Goal: Task Accomplishment & Management: Manage account settings

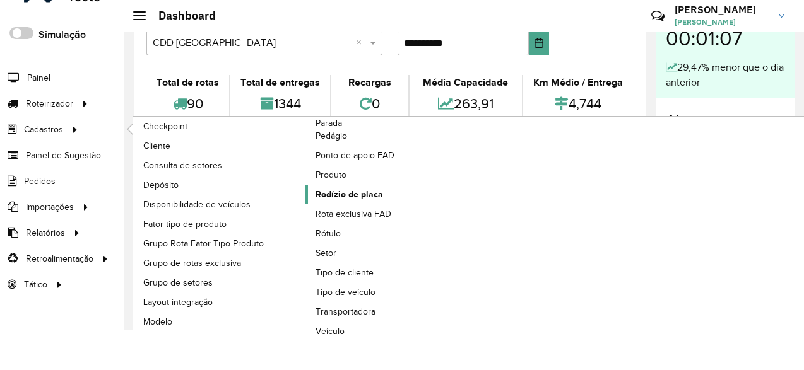
scroll to position [40, 0]
click at [182, 277] on span "Grupo de setores" at bounding box center [178, 282] width 70 height 13
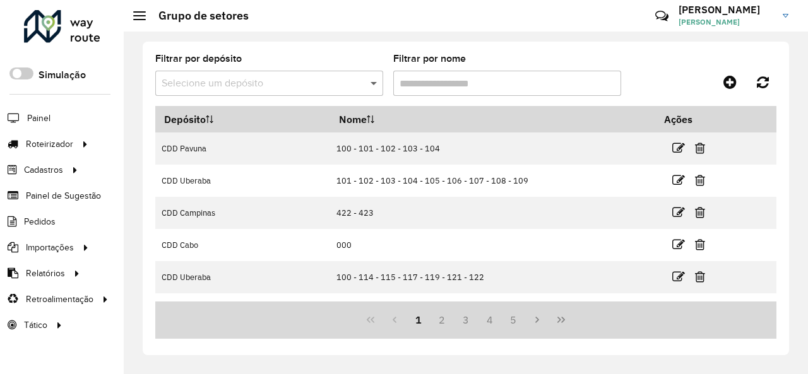
click at [377, 89] on span at bounding box center [375, 83] width 16 height 15
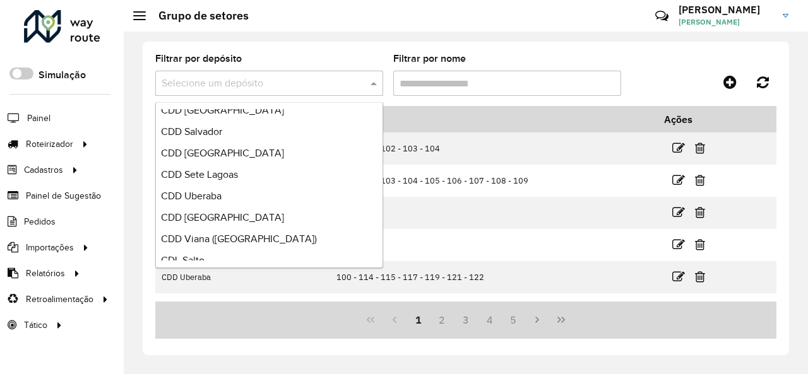
scroll to position [707, 0]
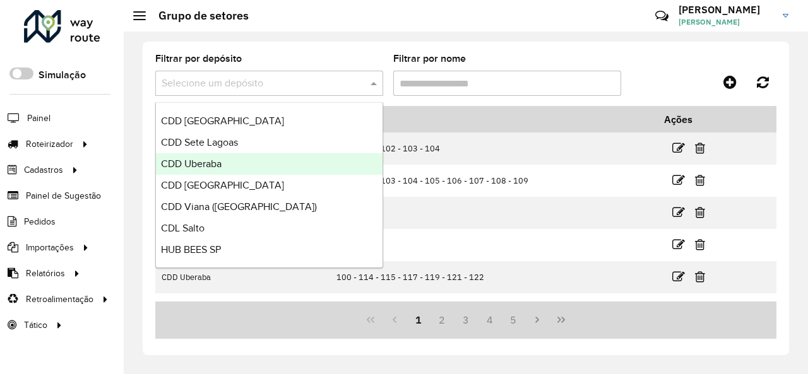
click at [201, 165] on span "CDD Uberaba" at bounding box center [191, 163] width 61 height 11
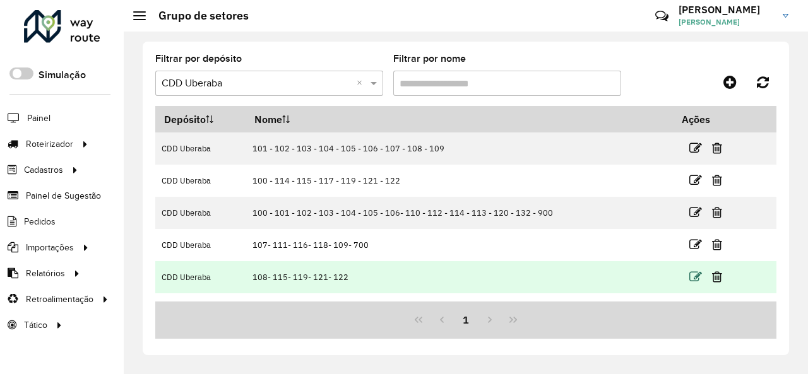
click at [689, 275] on icon at bounding box center [695, 277] width 13 height 13
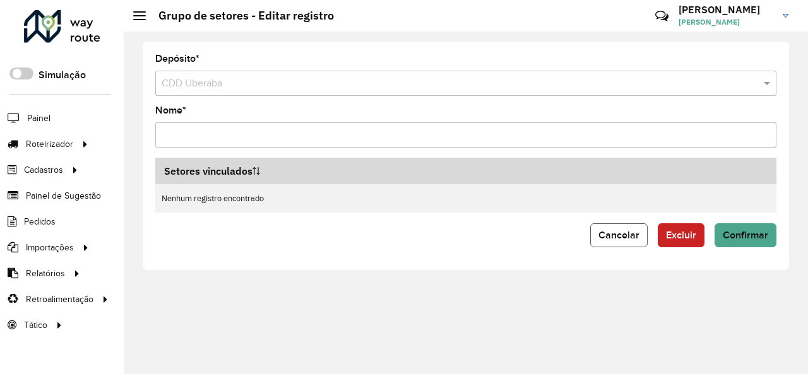
click at [622, 244] on button "Cancelar" at bounding box center [618, 235] width 57 height 24
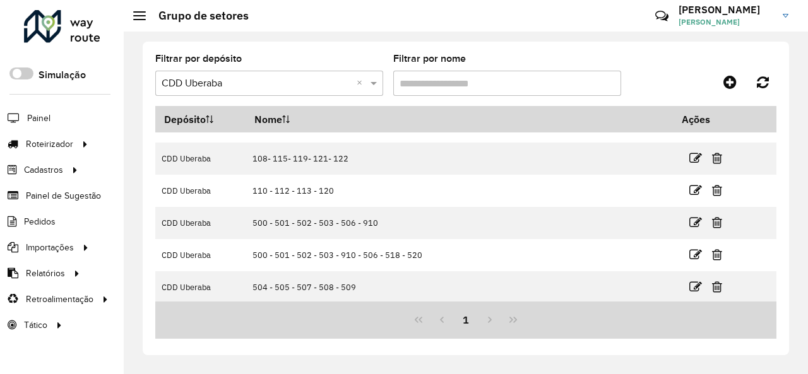
scroll to position [56, 0]
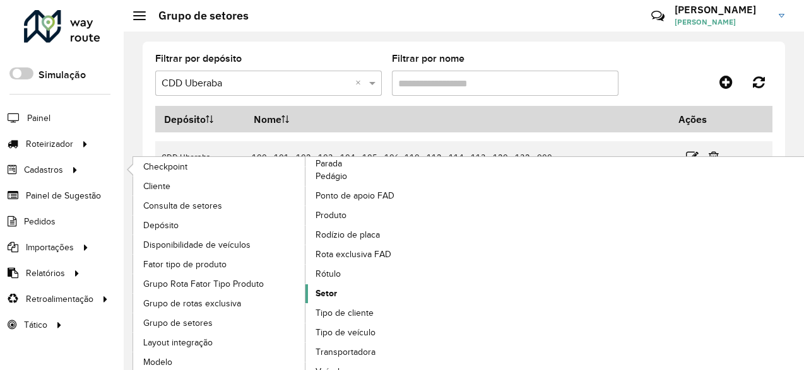
click at [353, 289] on link "Setor" at bounding box center [391, 294] width 173 height 19
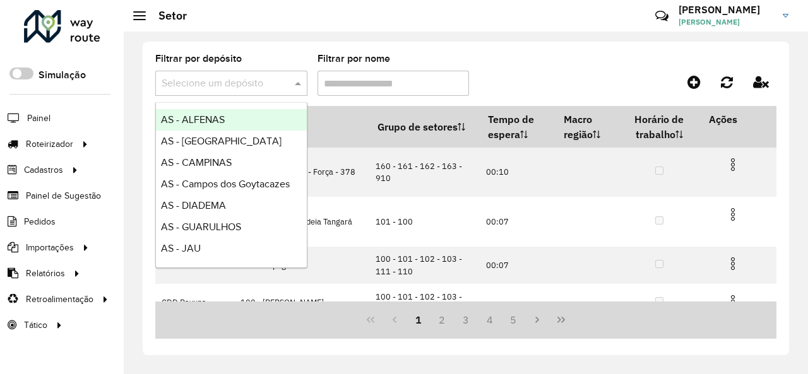
click at [298, 85] on span at bounding box center [299, 83] width 16 height 15
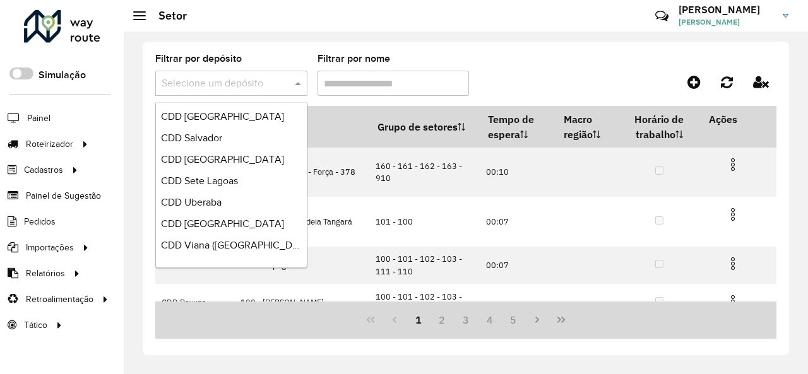
scroll to position [707, 0]
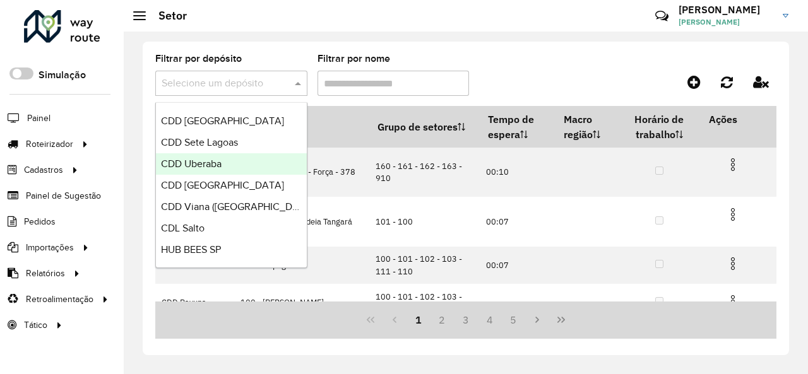
click at [247, 163] on div "CDD Uberaba" at bounding box center [231, 163] width 151 height 21
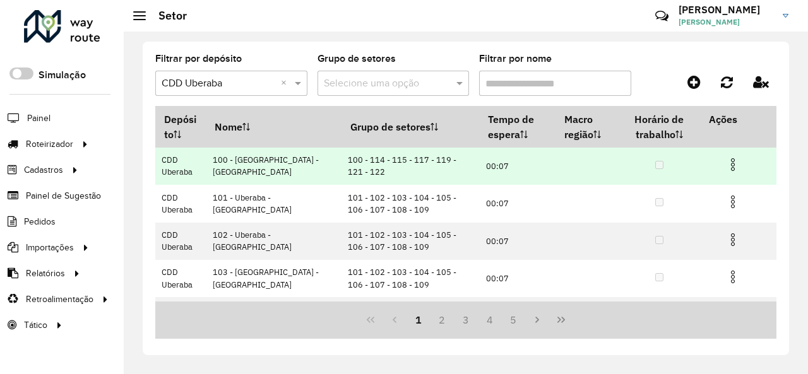
click at [731, 162] on img at bounding box center [732, 164] width 15 height 15
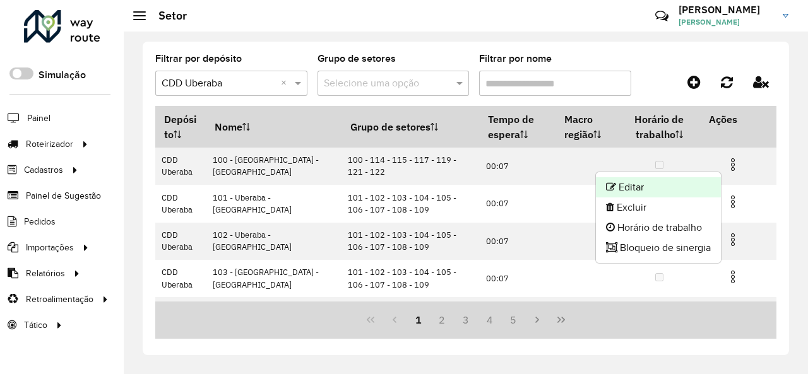
click at [672, 185] on li "Editar" at bounding box center [658, 187] width 125 height 20
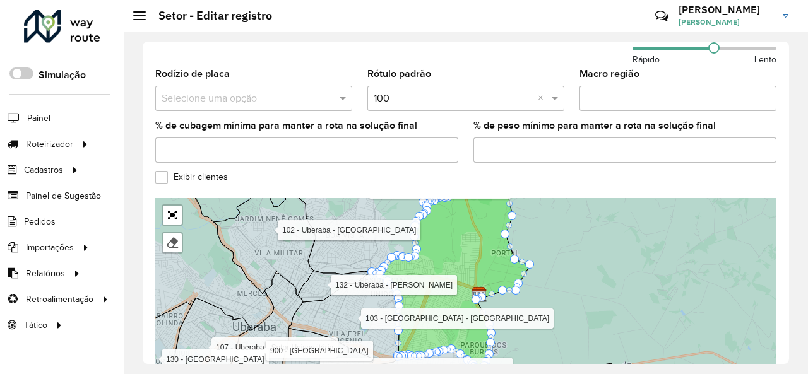
scroll to position [503, 0]
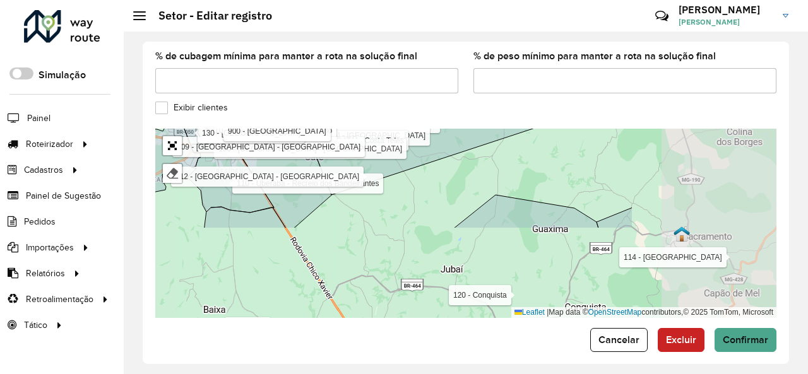
drag, startPoint x: 604, startPoint y: 237, endPoint x: 395, endPoint y: 128, distance: 236.2
click at [395, 128] on icon at bounding box center [449, 97] width 365 height 195
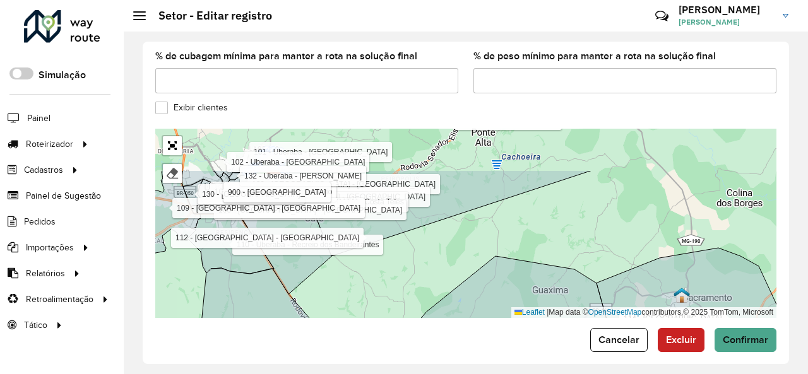
drag, startPoint x: 524, startPoint y: 160, endPoint x: 560, endPoint y: 266, distance: 111.7
click at [560, 267] on div "101 - Uberaba - Boa Vista 102 - Uberaba - Vila Militar 103 - Uberaba - Estados …" at bounding box center [465, 223] width 621 height 189
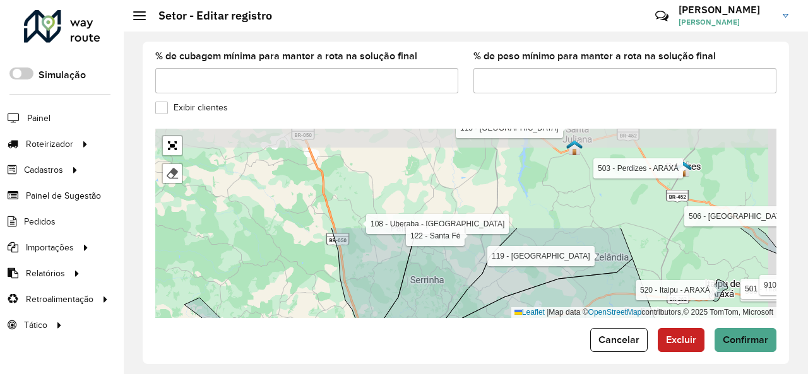
drag, startPoint x: 525, startPoint y: 160, endPoint x: 515, endPoint y: 276, distance: 116.5
click at [517, 278] on icon at bounding box center [518, 287] width 228 height 119
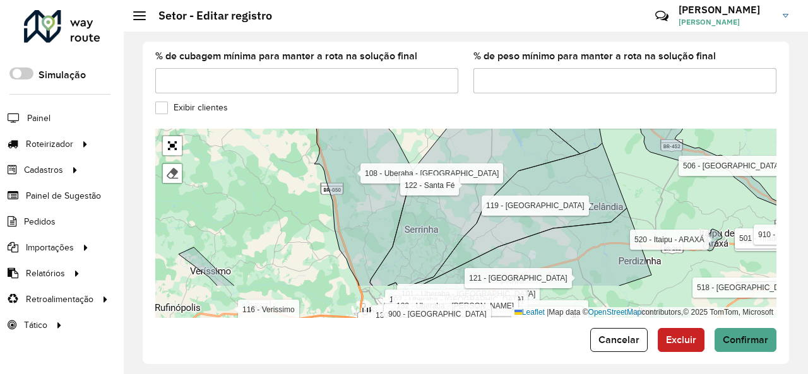
drag, startPoint x: 502, startPoint y: 172, endPoint x: 497, endPoint y: 119, distance: 53.2
click at [497, 119] on icon at bounding box center [475, 191] width 210 height 189
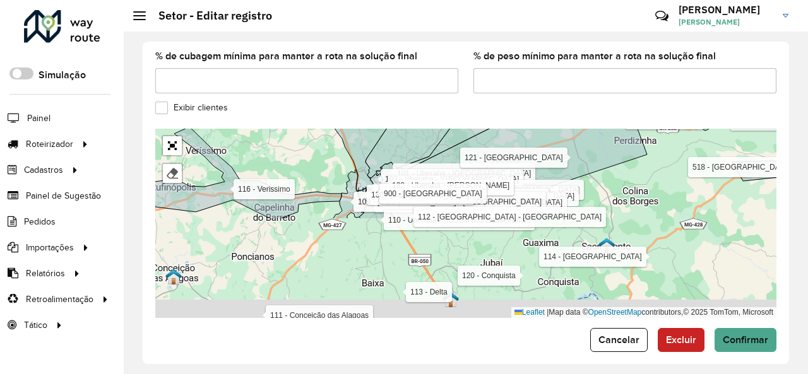
drag, startPoint x: 482, startPoint y: 232, endPoint x: 478, endPoint y: 102, distance: 129.4
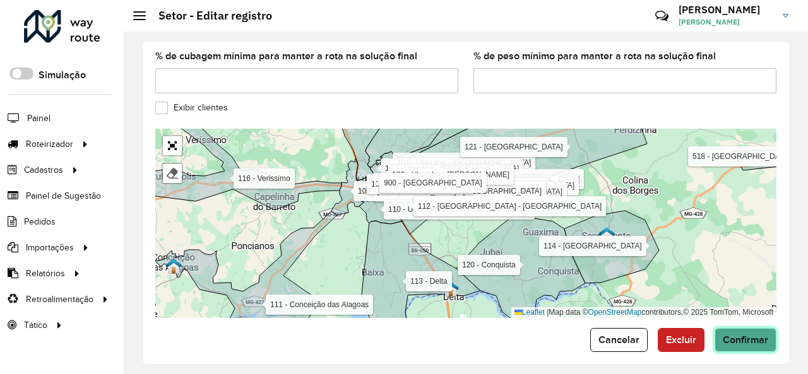
click at [747, 334] on span "Confirmar" at bounding box center [744, 339] width 45 height 11
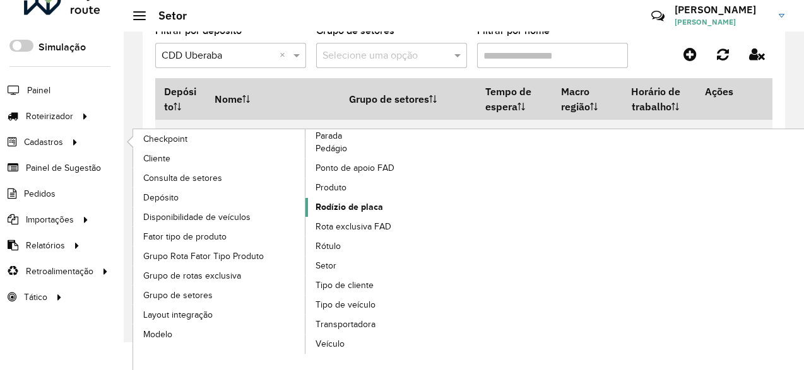
scroll to position [40, 0]
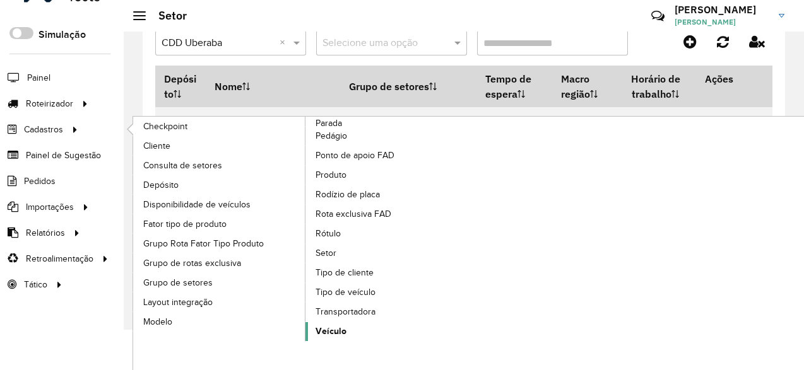
click at [352, 325] on link "Veículo" at bounding box center [391, 331] width 173 height 19
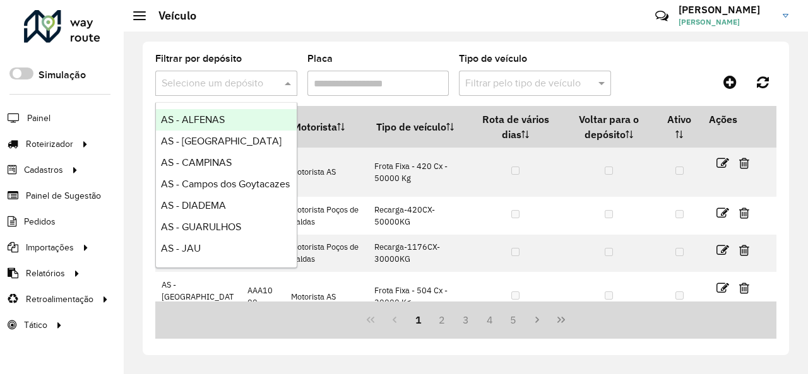
click at [289, 85] on span at bounding box center [289, 83] width 16 height 15
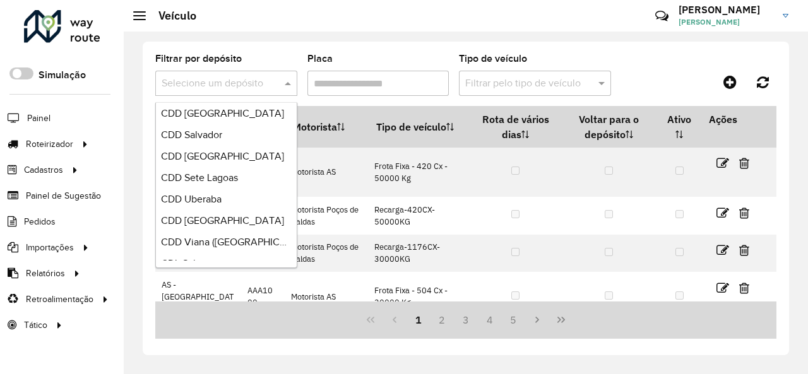
scroll to position [707, 0]
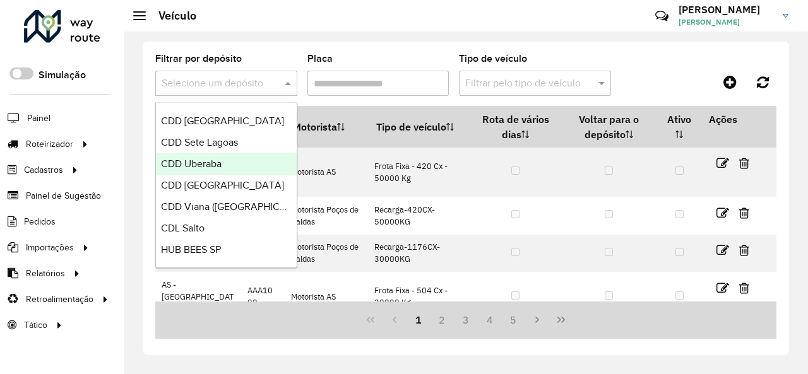
click at [245, 160] on div "CDD Uberaba" at bounding box center [226, 163] width 141 height 21
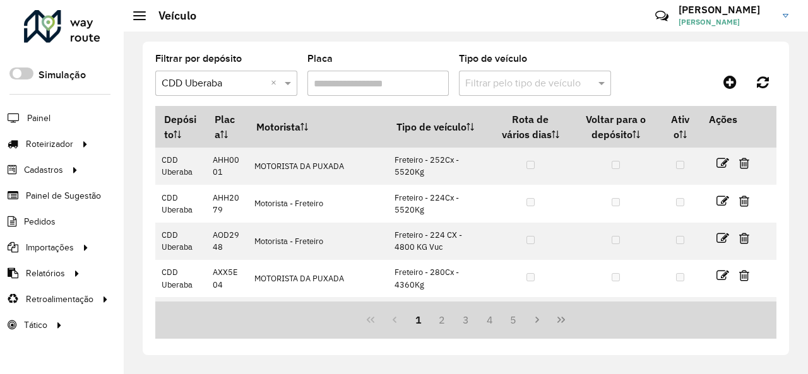
click at [377, 80] on input "Placa" at bounding box center [378, 83] width 142 height 25
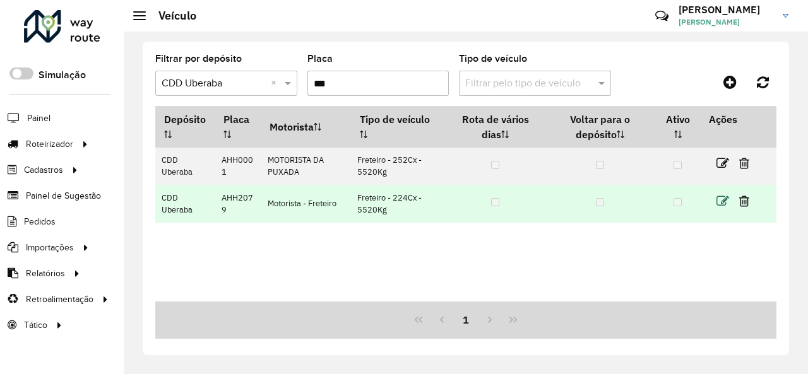
type input "***"
click at [723, 200] on icon at bounding box center [722, 201] width 13 height 13
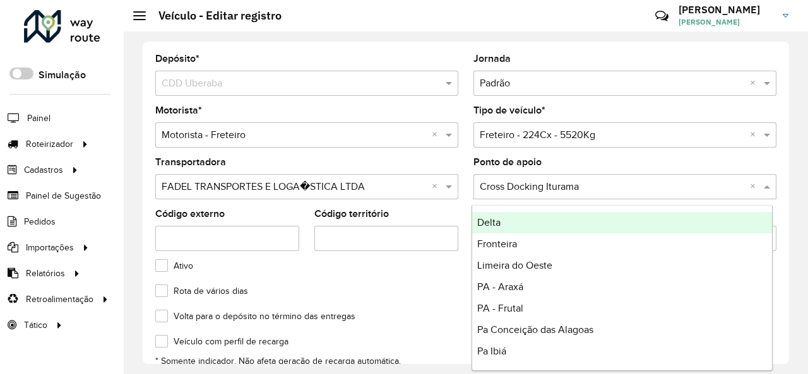
click at [765, 185] on span at bounding box center [768, 186] width 16 height 15
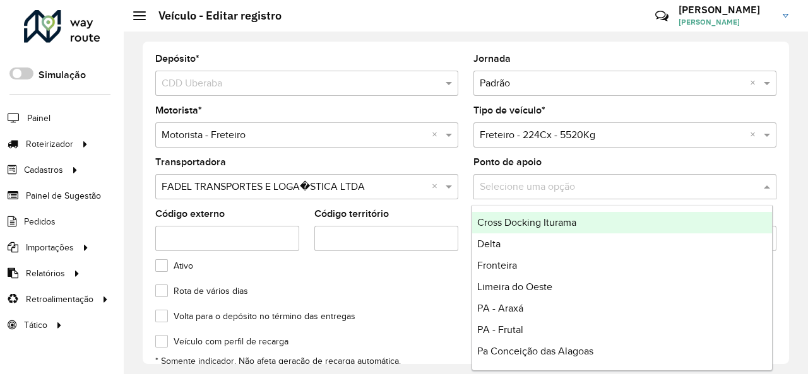
click at [456, 163] on formly-field "Transportadora Selecione uma opção × FADEL TRANSPORTES E LOGA�STICA LTDA ×" at bounding box center [307, 184] width 318 height 52
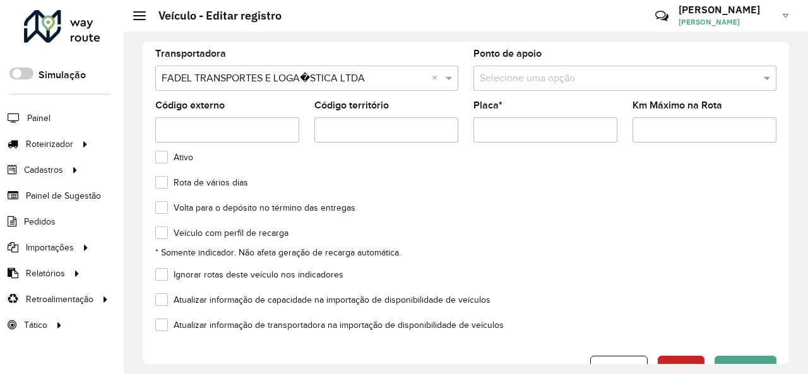
scroll to position [126, 0]
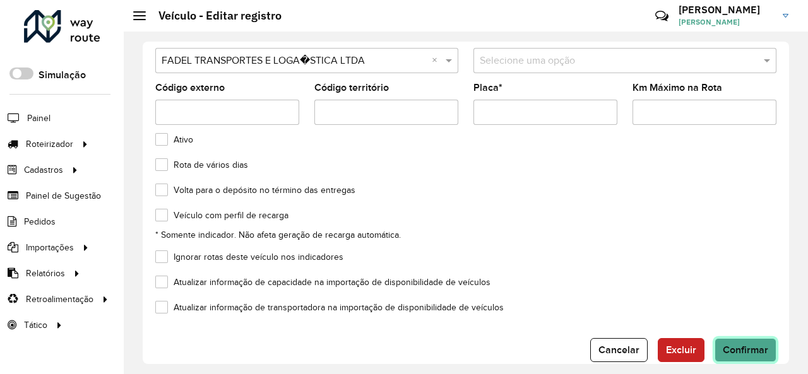
click at [763, 341] on button "Confirmar" at bounding box center [745, 350] width 62 height 24
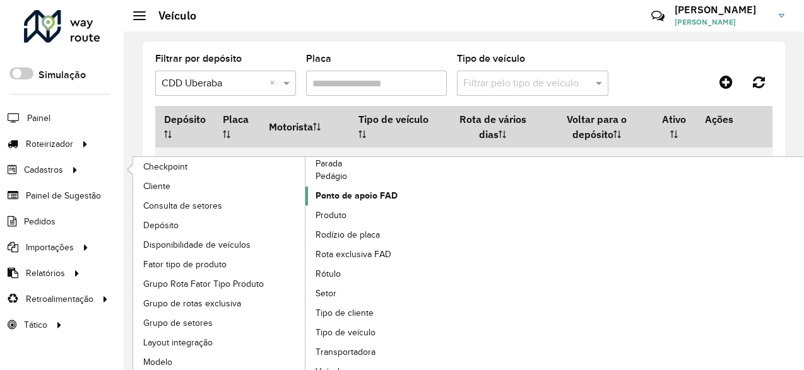
click at [399, 194] on link "Ponto de apoio FAD" at bounding box center [391, 196] width 173 height 19
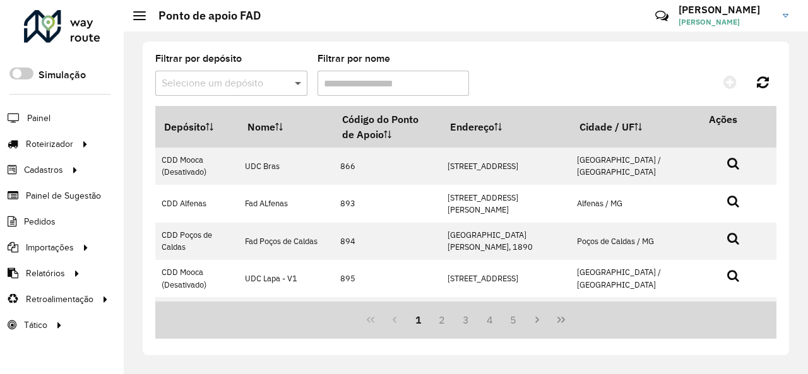
click at [299, 82] on span at bounding box center [299, 83] width 16 height 15
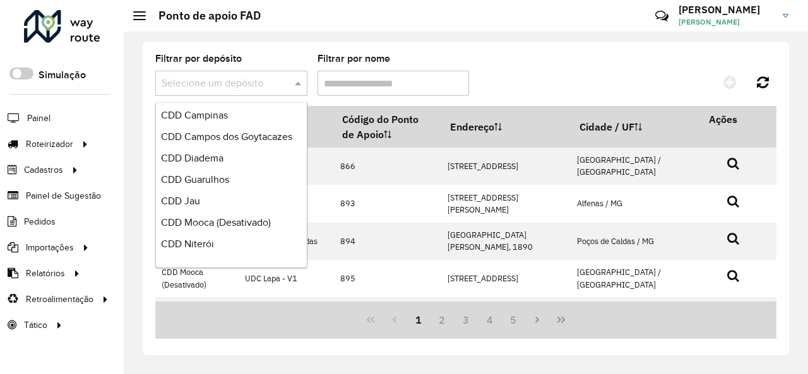
scroll to position [631, 0]
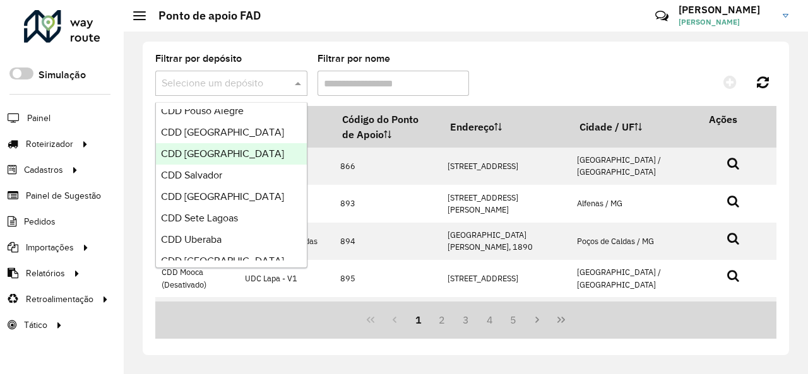
click at [231, 153] on span "CDD [GEOGRAPHIC_DATA]" at bounding box center [222, 153] width 123 height 11
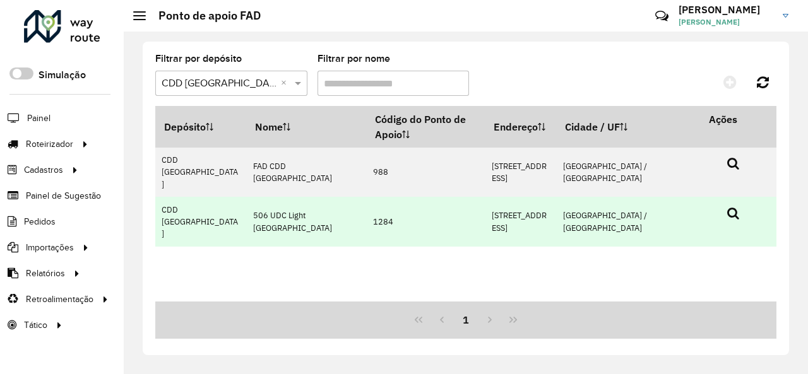
click at [734, 207] on icon at bounding box center [733, 213] width 12 height 13
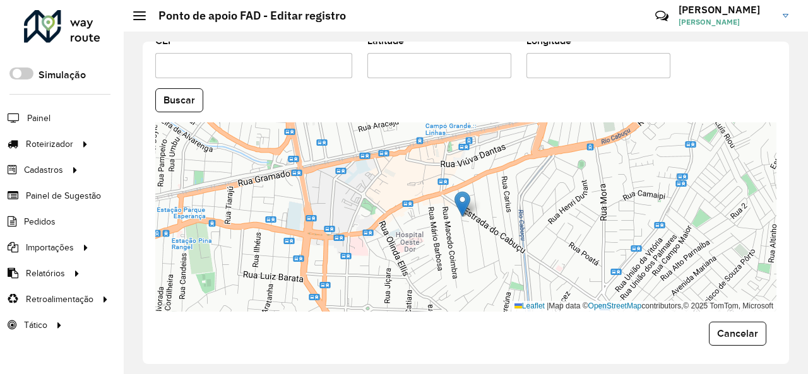
scroll to position [381, 0]
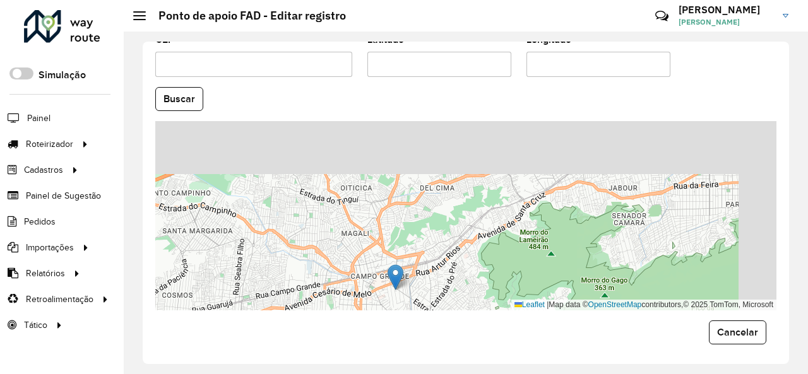
drag, startPoint x: 394, startPoint y: 234, endPoint x: 361, endPoint y: 305, distance: 77.9
click at [361, 305] on div "Leaflet | Map data © OpenStreetMap contributors,© 2025 TomTom, Microsoft" at bounding box center [465, 215] width 621 height 189
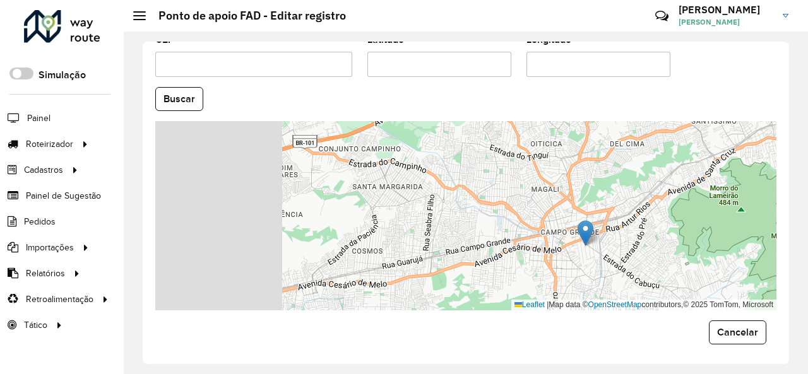
drag, startPoint x: 352, startPoint y: 271, endPoint x: 519, endPoint y: 223, distance: 173.7
click at [519, 223] on div "Leaflet | Map data © OpenStreetMap contributors,© 2025 TomTom, Microsoft" at bounding box center [465, 215] width 621 height 189
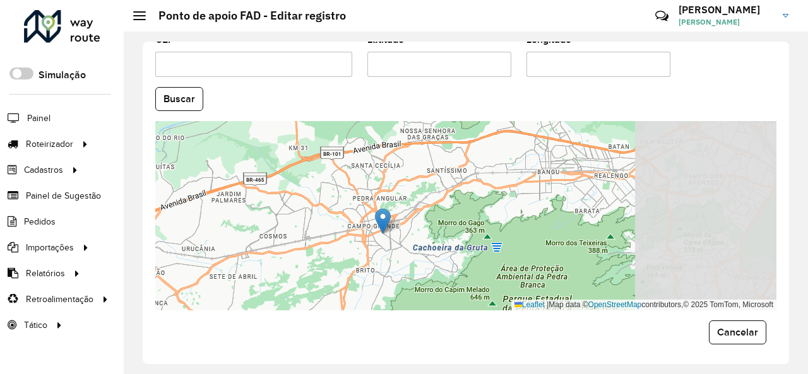
drag, startPoint x: 473, startPoint y: 228, endPoint x: 329, endPoint y: 230, distance: 143.2
click at [324, 230] on div "Leaflet | Map data © OpenStreetMap contributors,© 2025 TomTom, Microsoft" at bounding box center [465, 215] width 621 height 189
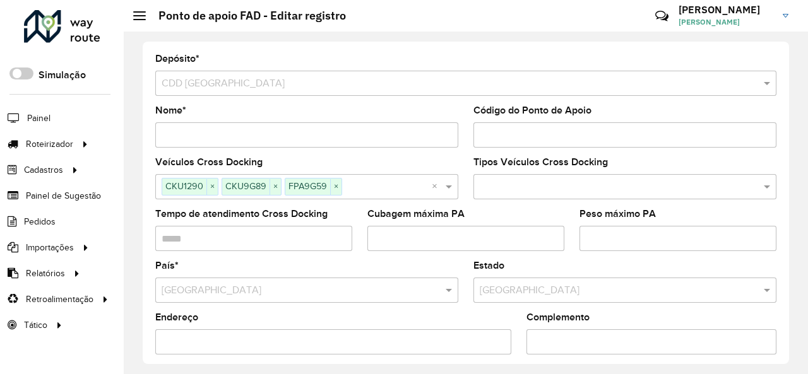
scroll to position [379, 0]
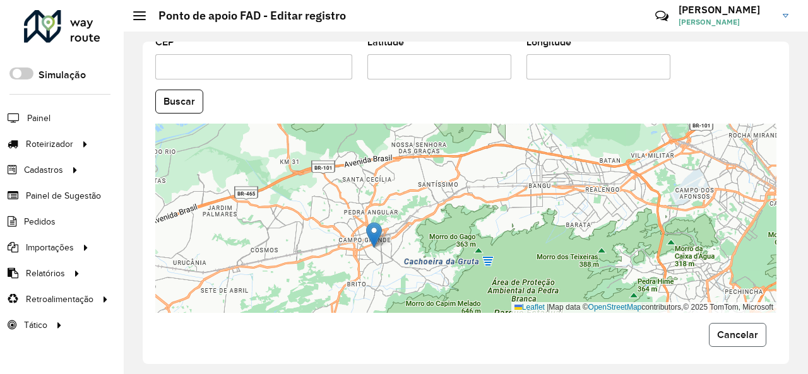
click at [746, 336] on span "Cancelar" at bounding box center [737, 334] width 41 height 11
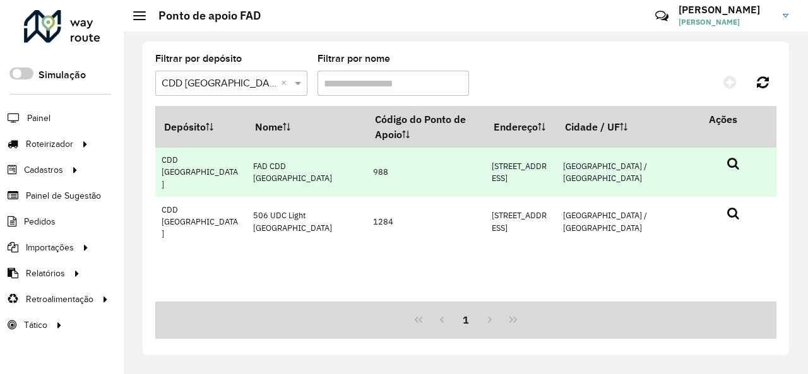
click at [732, 163] on icon at bounding box center [733, 163] width 12 height 13
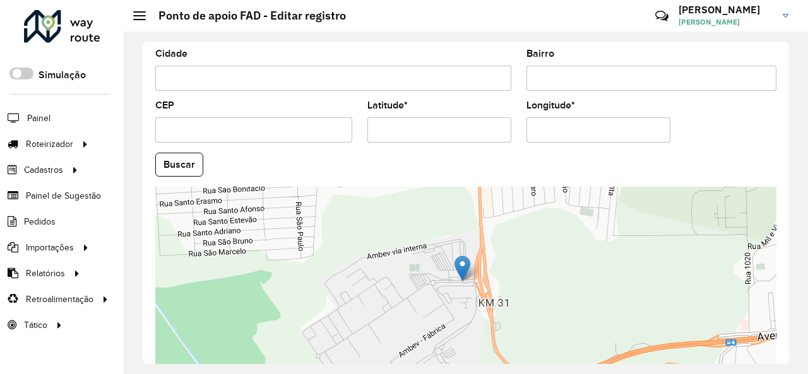
scroll to position [381, 0]
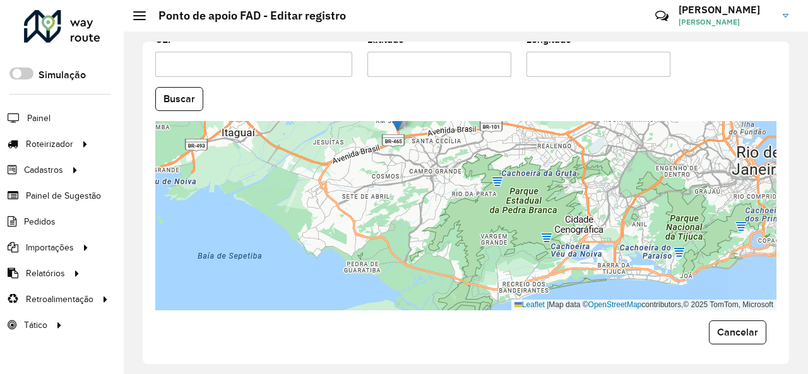
drag, startPoint x: 524, startPoint y: 216, endPoint x: 474, endPoint y: 118, distance: 110.0
click at [474, 121] on div "Leaflet | Map data © OpenStreetMap contributors,© 2025 TomTom, Microsoft" at bounding box center [465, 215] width 621 height 189
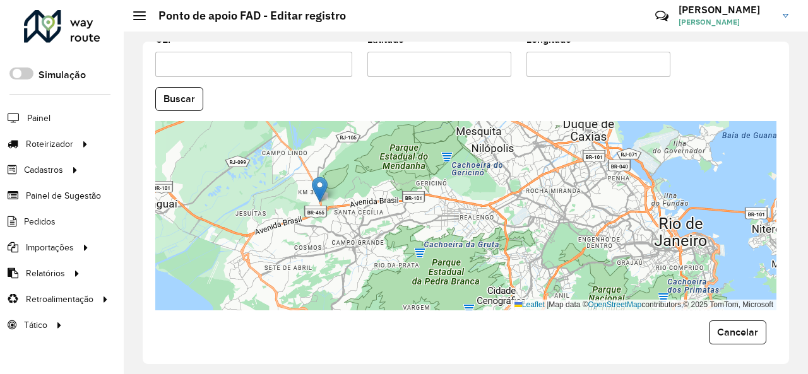
drag, startPoint x: 467, startPoint y: 151, endPoint x: 382, endPoint y: 209, distance: 103.2
click at [382, 209] on div "Leaflet | Map data © OpenStreetMap contributors,© 2025 TomTom, Microsoft" at bounding box center [465, 215] width 621 height 189
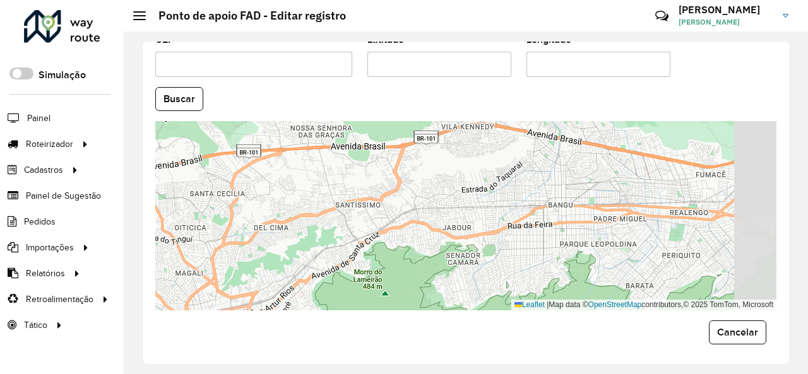
drag, startPoint x: 445, startPoint y: 197, endPoint x: 408, endPoint y: 218, distance: 42.3
click at [408, 218] on div "Leaflet | Map data © OpenStreetMap contributors,© 2025 TomTom, Microsoft" at bounding box center [465, 215] width 621 height 189
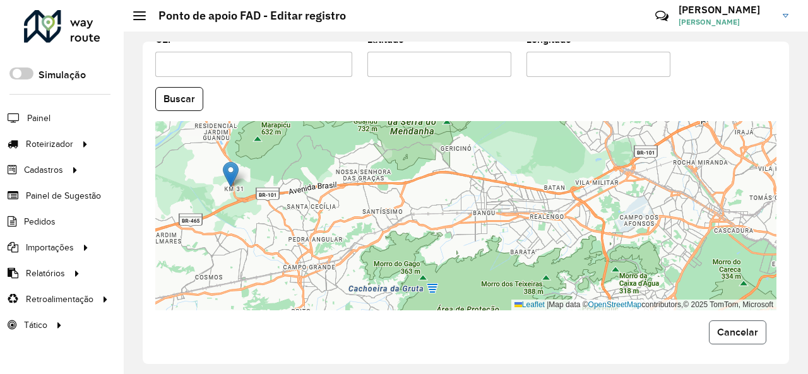
click at [740, 340] on button "Cancelar" at bounding box center [736, 332] width 57 height 24
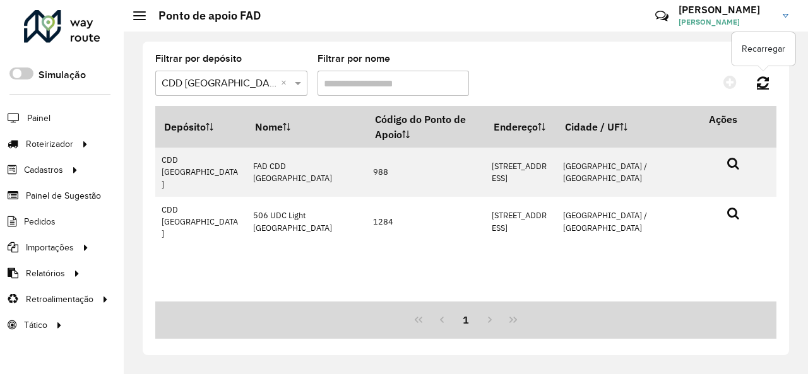
click at [760, 83] on icon at bounding box center [762, 82] width 12 height 14
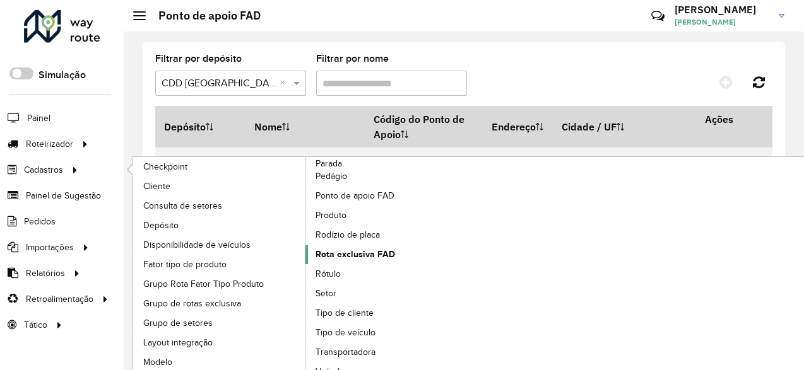
click at [380, 249] on span "Rota exclusiva FAD" at bounding box center [354, 254] width 79 height 13
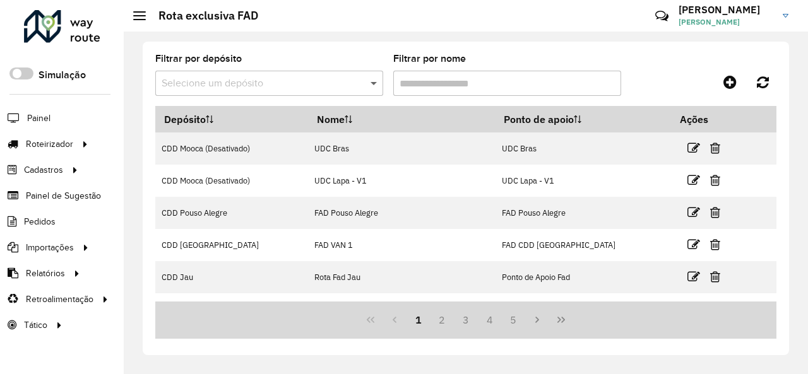
click at [378, 81] on span at bounding box center [375, 83] width 16 height 15
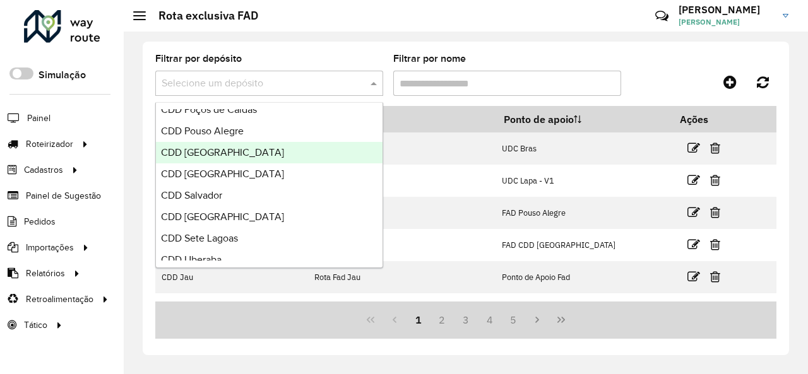
scroll to position [631, 0]
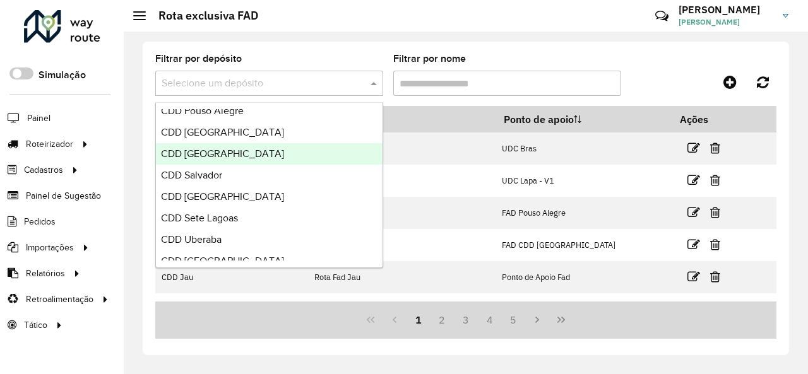
click at [290, 161] on div "CDD [GEOGRAPHIC_DATA]" at bounding box center [269, 153] width 226 height 21
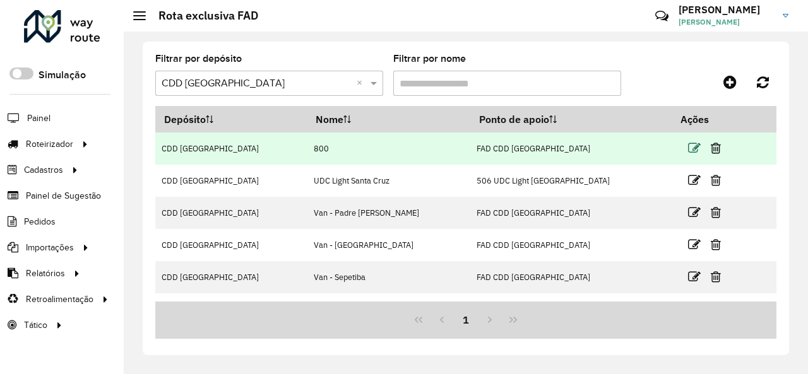
click at [688, 145] on icon at bounding box center [694, 148] width 13 height 13
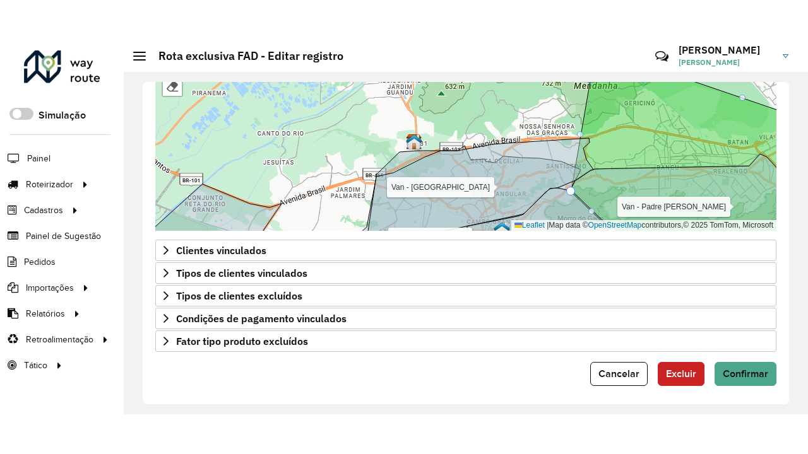
scroll to position [449, 0]
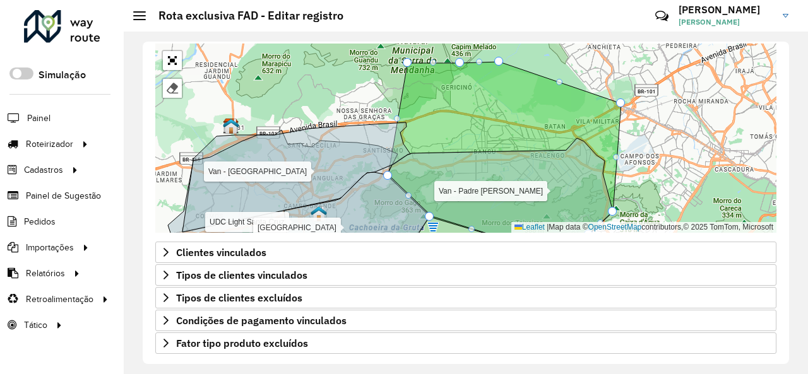
drag, startPoint x: 534, startPoint y: 83, endPoint x: 350, endPoint y: 65, distance: 184.4
click at [350, 65] on div "UDC Light Santa Cruz Van - Padre Miguel Van - Campo Grande Van - Sepetiba Van -…" at bounding box center [465, 138] width 621 height 189
click at [172, 59] on link "Abrir mapa em tela cheia" at bounding box center [172, 60] width 19 height 19
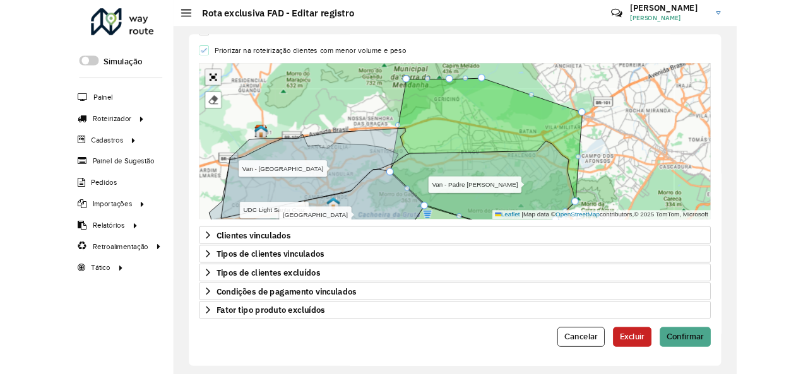
scroll to position [213, 0]
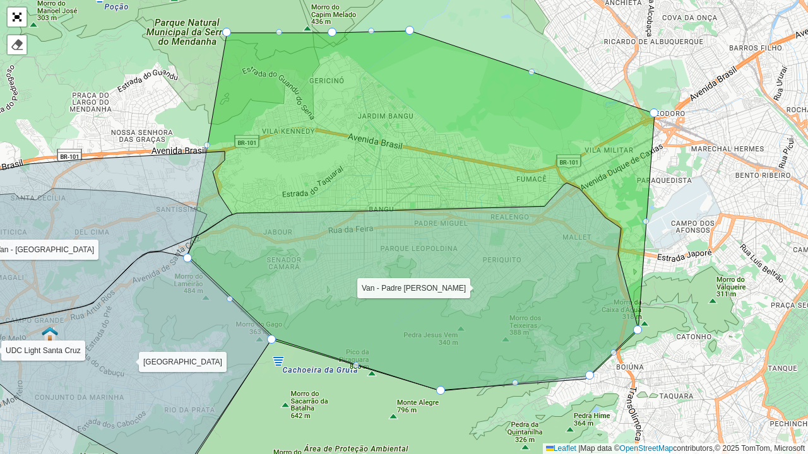
drag, startPoint x: 452, startPoint y: 261, endPoint x: 414, endPoint y: 237, distance: 44.8
click at [414, 237] on icon at bounding box center [412, 287] width 452 height 208
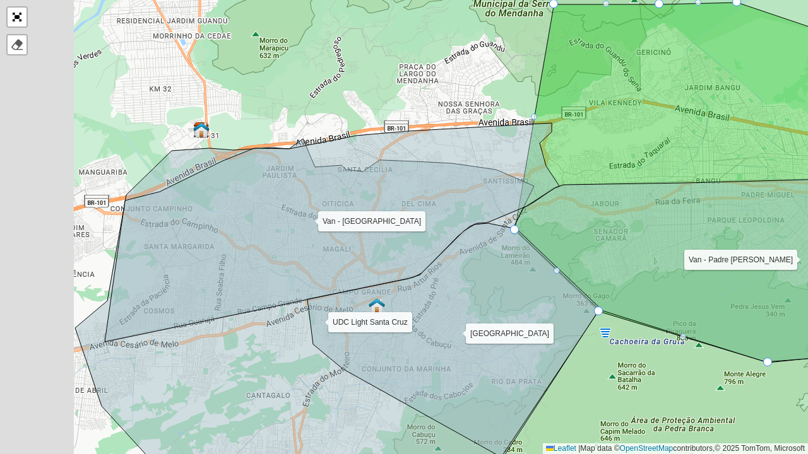
drag, startPoint x: 225, startPoint y: 273, endPoint x: 314, endPoint y: 266, distance: 88.6
click at [314, 266] on icon at bounding box center [332, 232] width 454 height 219
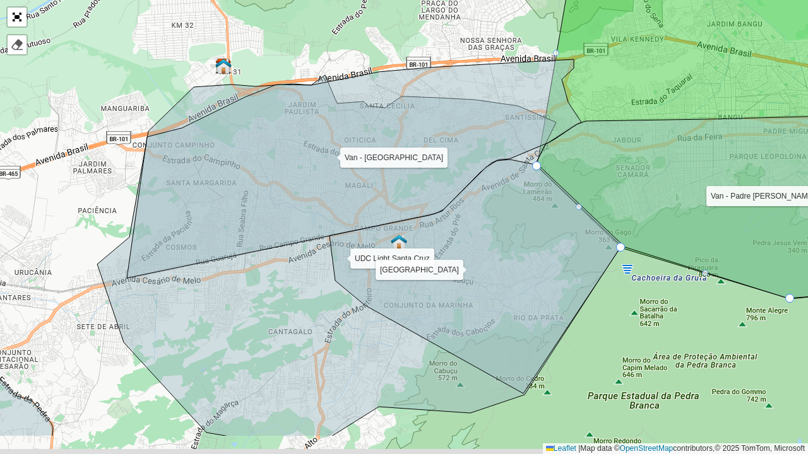
drag, startPoint x: 481, startPoint y: 309, endPoint x: 496, endPoint y: 245, distance: 65.5
click at [496, 245] on icon at bounding box center [475, 277] width 293 height 234
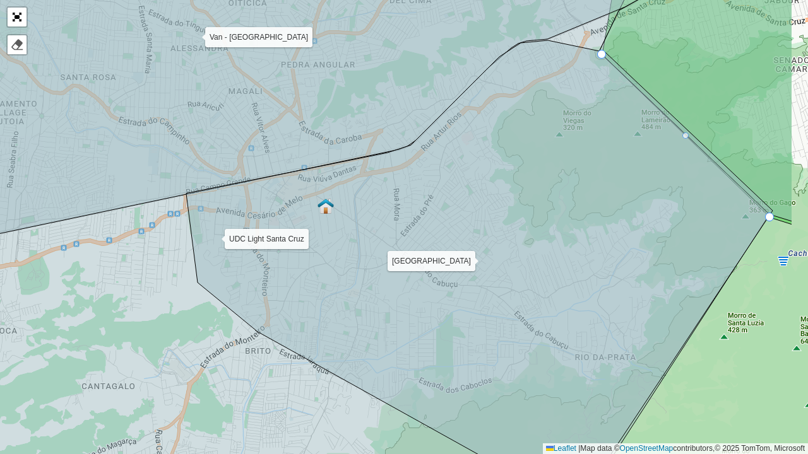
drag, startPoint x: 536, startPoint y: 278, endPoint x: 416, endPoint y: 324, distance: 128.6
click at [416, 324] on icon at bounding box center [479, 274] width 586 height 468
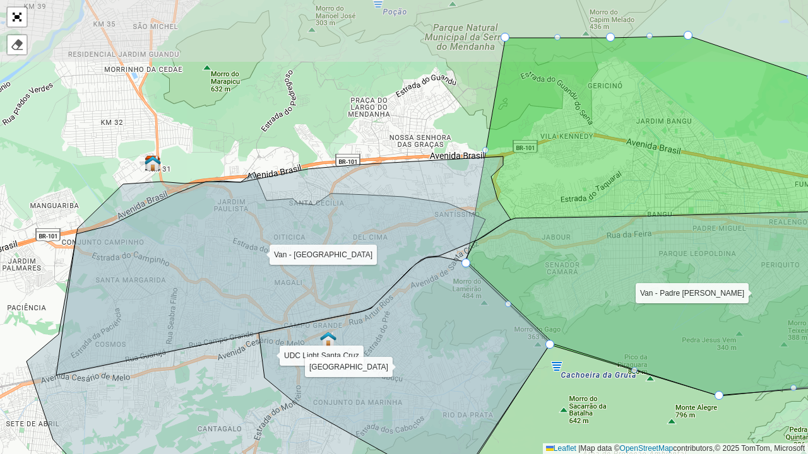
drag, startPoint x: 325, startPoint y: 231, endPoint x: 334, endPoint y: 296, distance: 65.6
click at [334, 296] on icon at bounding box center [283, 265] width 454 height 219
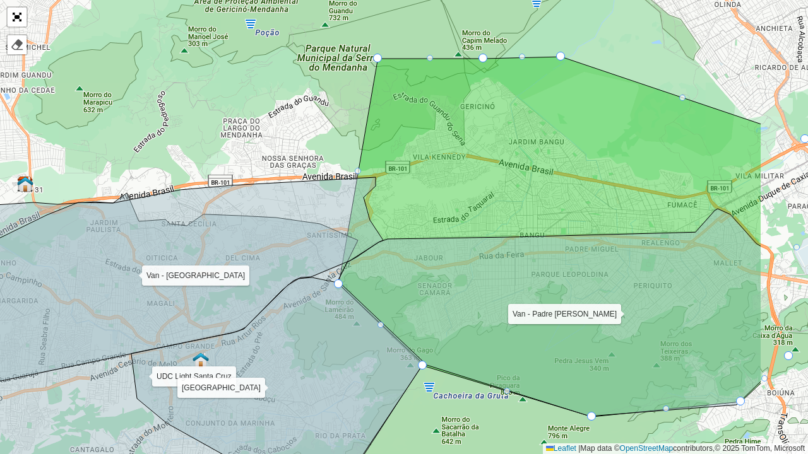
drag, startPoint x: 602, startPoint y: 274, endPoint x: 478, endPoint y: 269, distance: 124.4
click at [478, 269] on icon at bounding box center [549, 313] width 424 height 208
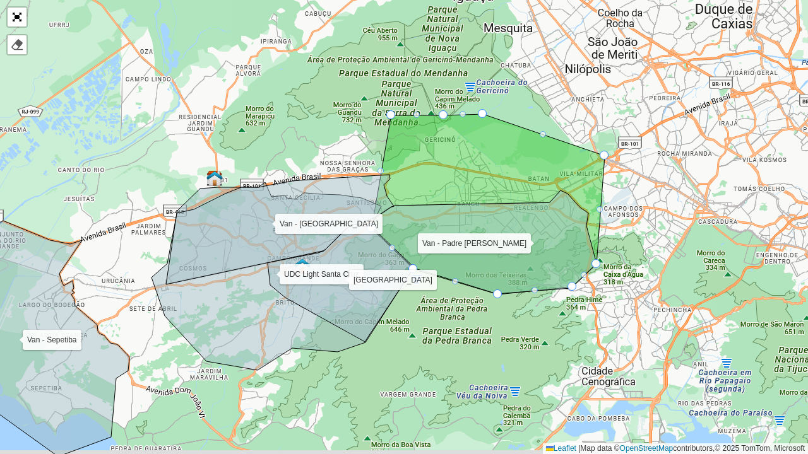
drag, startPoint x: 292, startPoint y: 331, endPoint x: 253, endPoint y: 294, distance: 53.6
click at [253, 294] on icon at bounding box center [282, 276] width 262 height 188
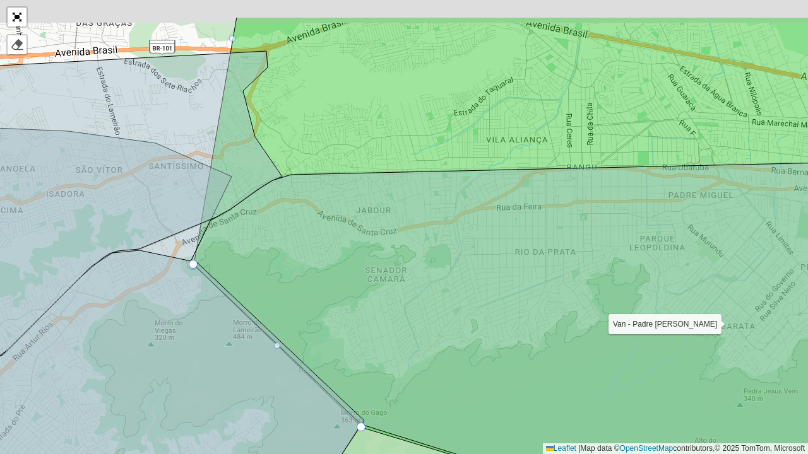
drag, startPoint x: 404, startPoint y: 188, endPoint x: 394, endPoint y: 256, distance: 68.9
click at [394, 256] on icon at bounding box center [535, 345] width 689 height 367
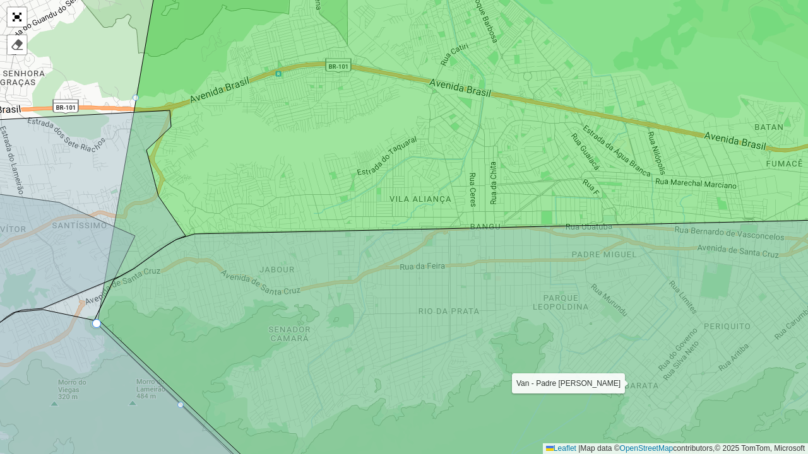
drag, startPoint x: 458, startPoint y: 240, endPoint x: 430, endPoint y: 257, distance: 33.4
click at [430, 257] on icon at bounding box center [473, 348] width 758 height 346
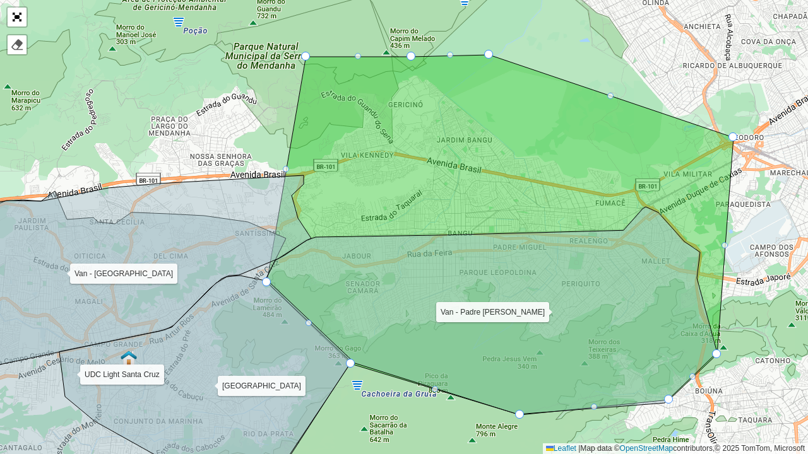
click at [244, 130] on div "UDC Light Santa Cruz Van - Padre Miguel Van - Campo Grande Van - Sepetiba Van -…" at bounding box center [404, 227] width 808 height 454
click at [18, 18] on link "Abrir mapa em tela cheia" at bounding box center [17, 17] width 19 height 19
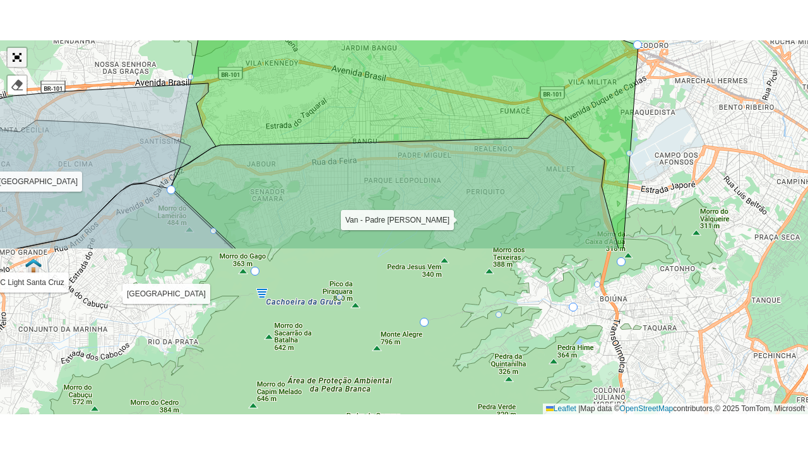
scroll to position [315, 0]
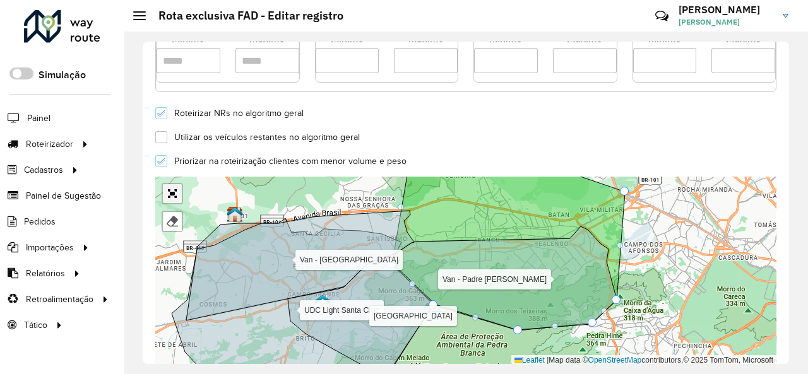
drag, startPoint x: 170, startPoint y: 193, endPoint x: 170, endPoint y: 248, distance: 54.9
click at [170, 193] on link "Abrir mapa em tela cheia" at bounding box center [172, 193] width 19 height 19
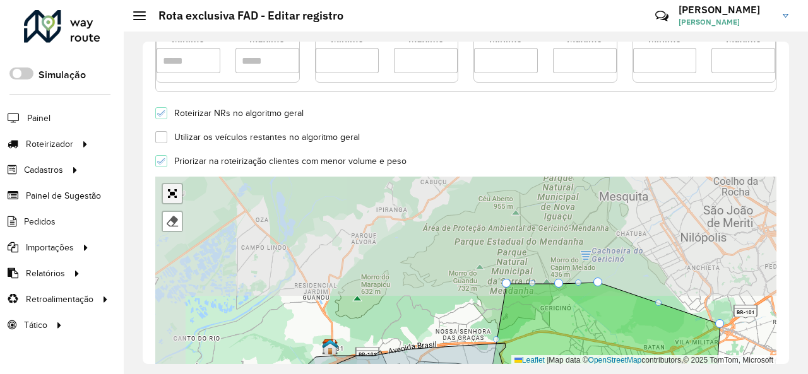
scroll to position [213, 0]
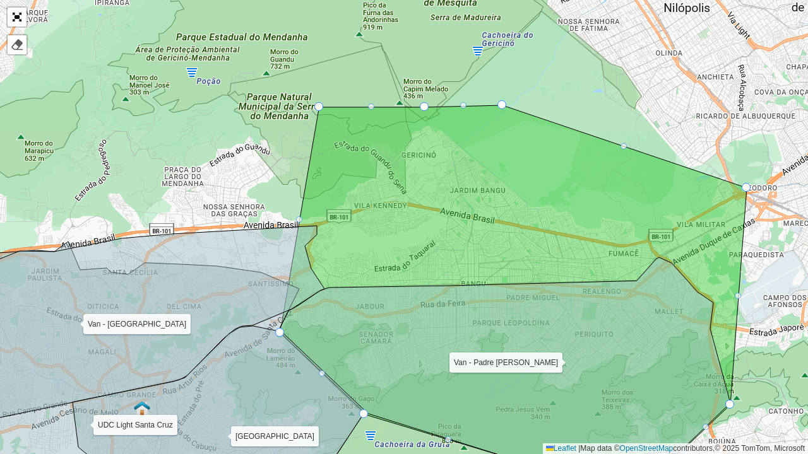
drag, startPoint x: 379, startPoint y: 174, endPoint x: 376, endPoint y: 216, distance: 41.8
click at [376, 216] on icon at bounding box center [513, 285] width 466 height 360
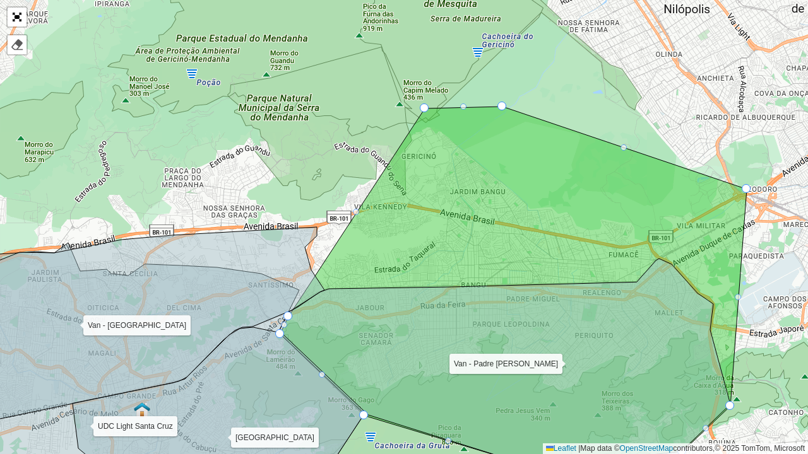
drag, startPoint x: 319, startPoint y: 107, endPoint x: 288, endPoint y: 315, distance: 210.6
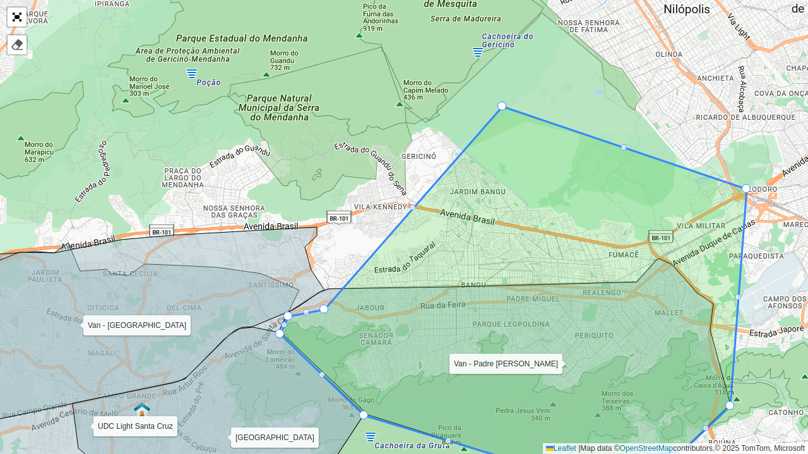
drag, startPoint x: 425, startPoint y: 109, endPoint x: 324, endPoint y: 310, distance: 224.9
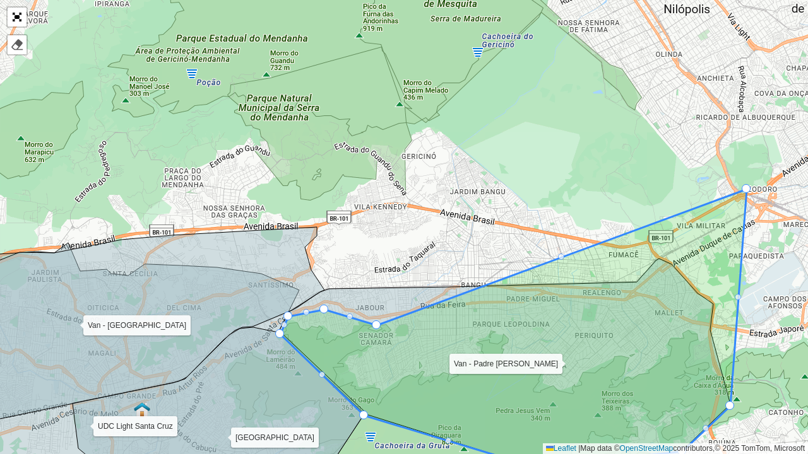
drag, startPoint x: 501, startPoint y: 105, endPoint x: 375, endPoint y: 324, distance: 252.4
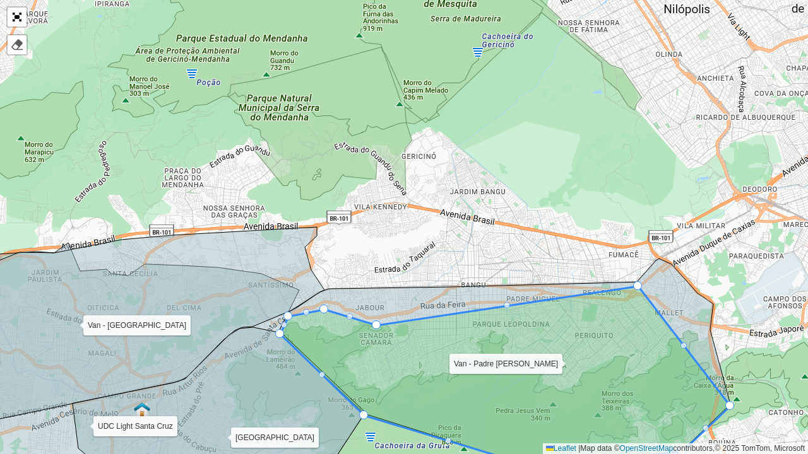
drag, startPoint x: 746, startPoint y: 187, endPoint x: 638, endPoint y: 284, distance: 145.6
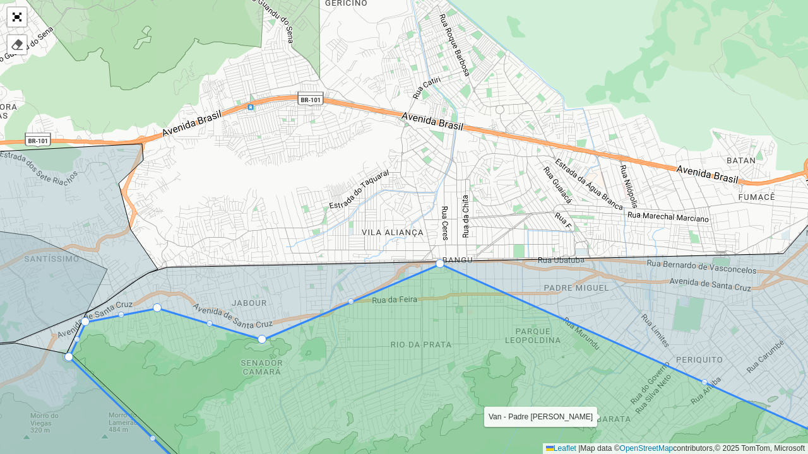
drag, startPoint x: 783, startPoint y: 261, endPoint x: 438, endPoint y: 263, distance: 344.5
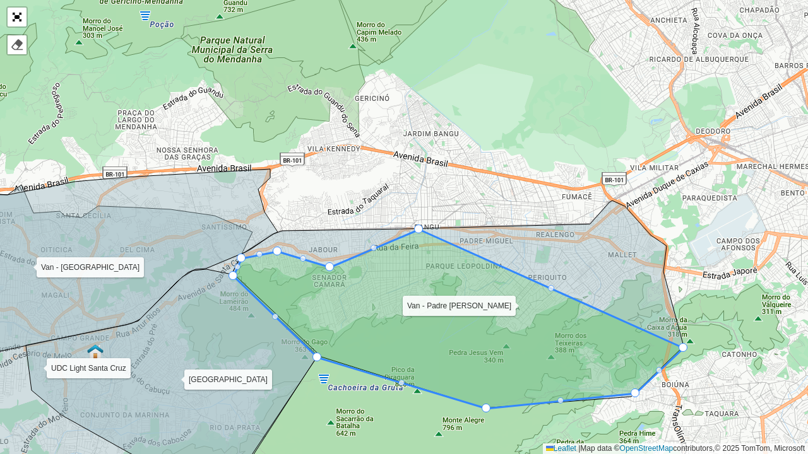
click at [550, 287] on div at bounding box center [551, 288] width 6 height 6
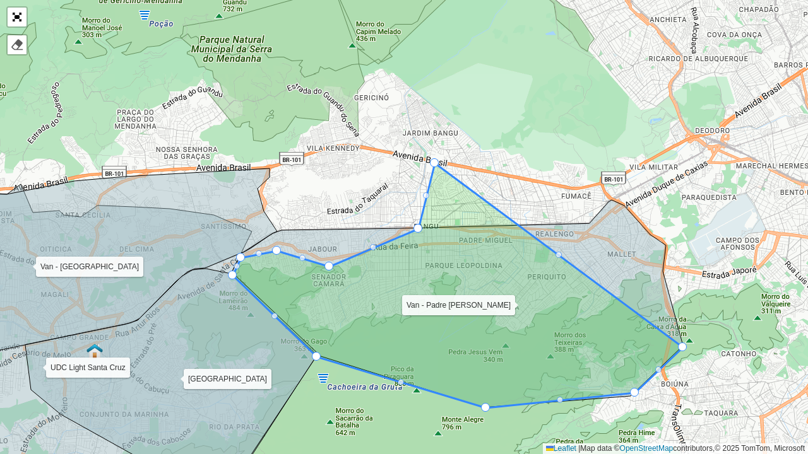
drag, startPoint x: 549, startPoint y: 285, endPoint x: 433, endPoint y: 160, distance: 170.1
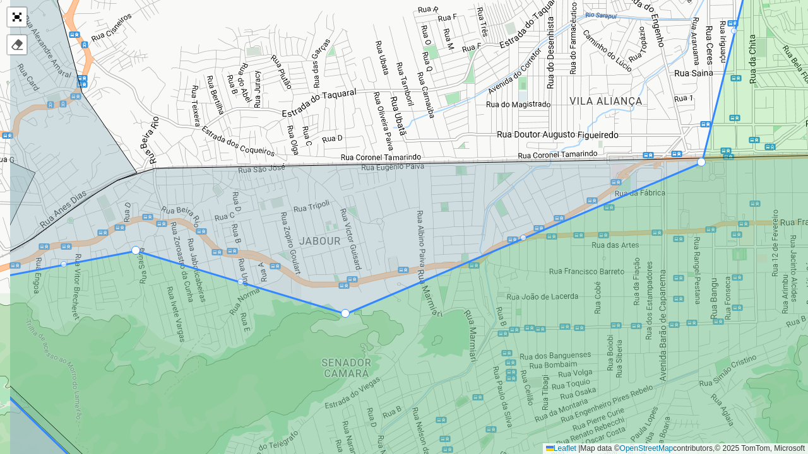
drag, startPoint x: 355, startPoint y: 323, endPoint x: 440, endPoint y: 296, distance: 90.0
click at [440, 296] on icon at bounding box center [494, 198] width 973 height 549
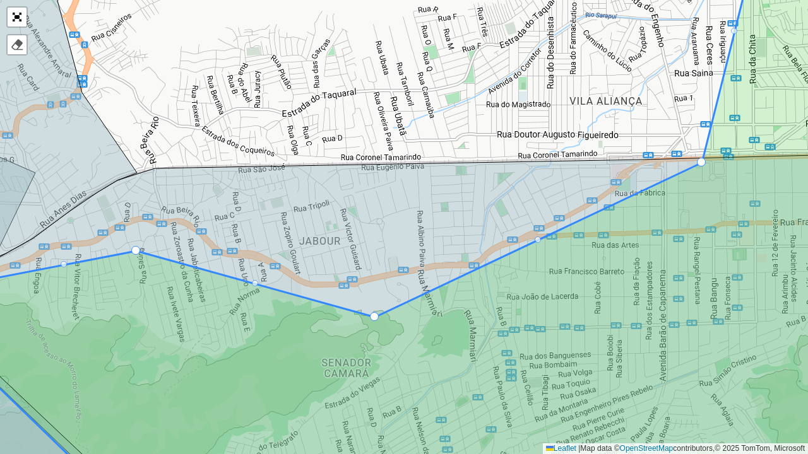
drag, startPoint x: 347, startPoint y: 311, endPoint x: 376, endPoint y: 314, distance: 29.2
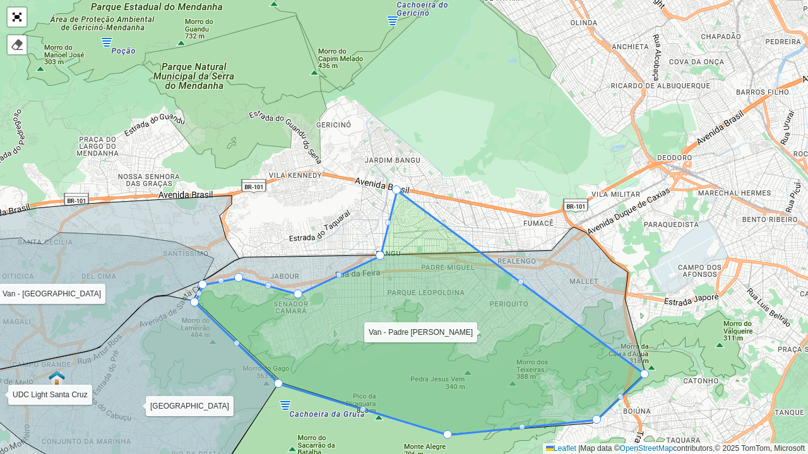
drag, startPoint x: 493, startPoint y: 298, endPoint x: 462, endPoint y: 296, distance: 31.6
click at [462, 296] on icon at bounding box center [420, 313] width 450 height 245
click at [522, 281] on div at bounding box center [520, 282] width 6 height 6
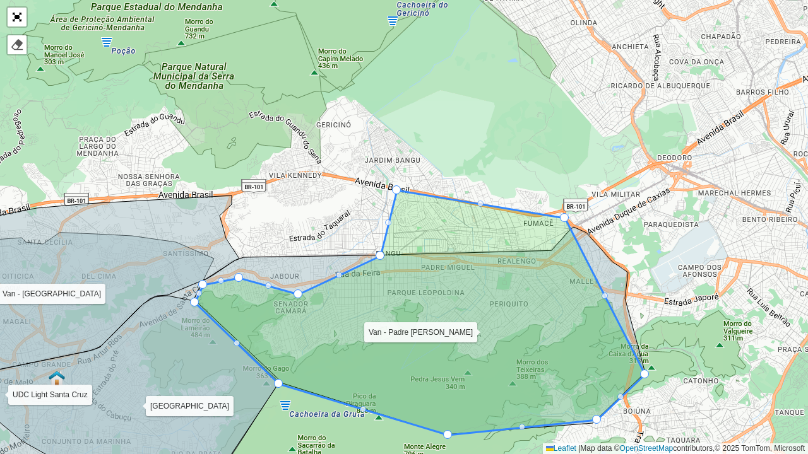
drag, startPoint x: 522, startPoint y: 281, endPoint x: 565, endPoint y: 217, distance: 77.3
click at [603, 294] on div at bounding box center [604, 296] width 6 height 6
drag, startPoint x: 607, startPoint y: 295, endPoint x: 627, endPoint y: 273, distance: 29.9
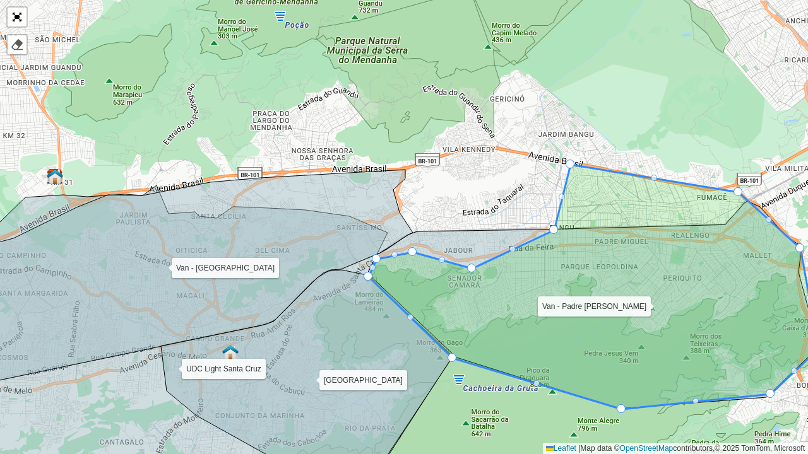
drag, startPoint x: 428, startPoint y: 324, endPoint x: 489, endPoint y: 292, distance: 68.6
click at [489, 292] on icon at bounding box center [593, 287] width 450 height 245
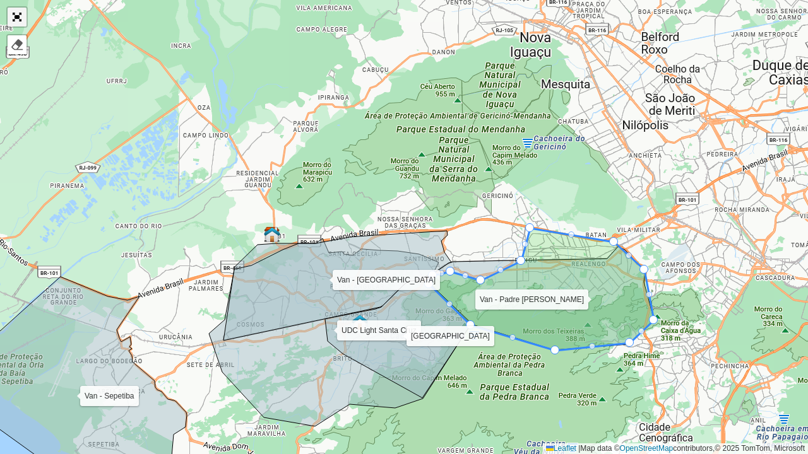
click at [18, 24] on link "Abrir mapa em tela cheia" at bounding box center [17, 17] width 19 height 19
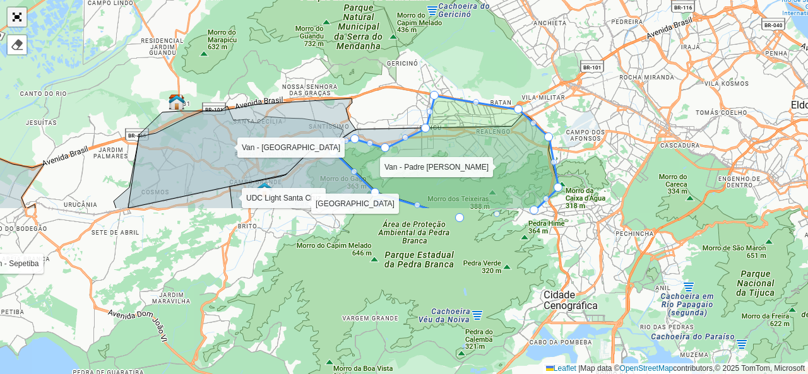
scroll to position [491, 0]
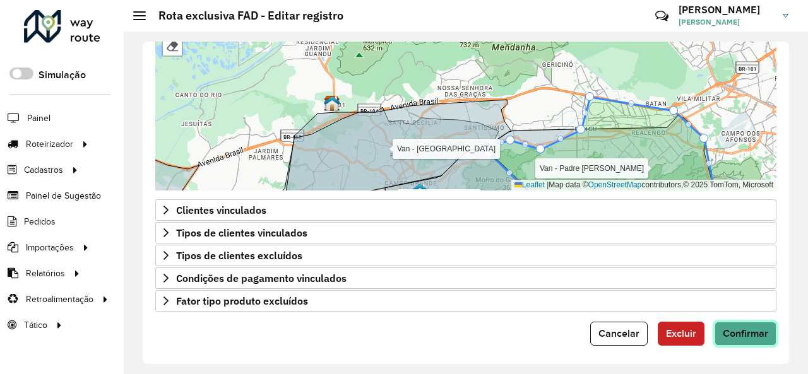
click at [757, 329] on span "Confirmar" at bounding box center [744, 333] width 45 height 11
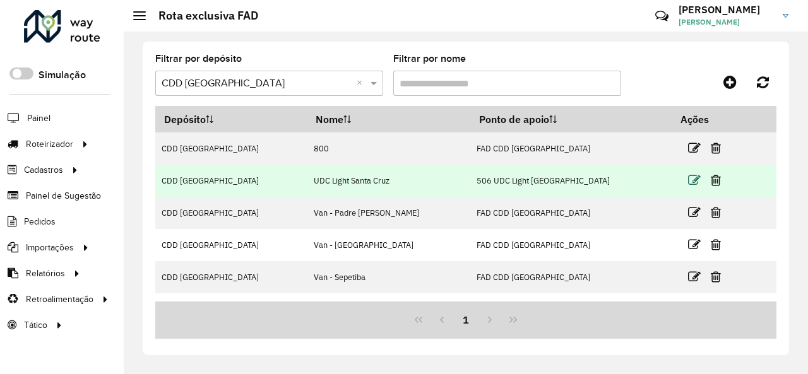
click at [688, 182] on icon at bounding box center [694, 180] width 13 height 13
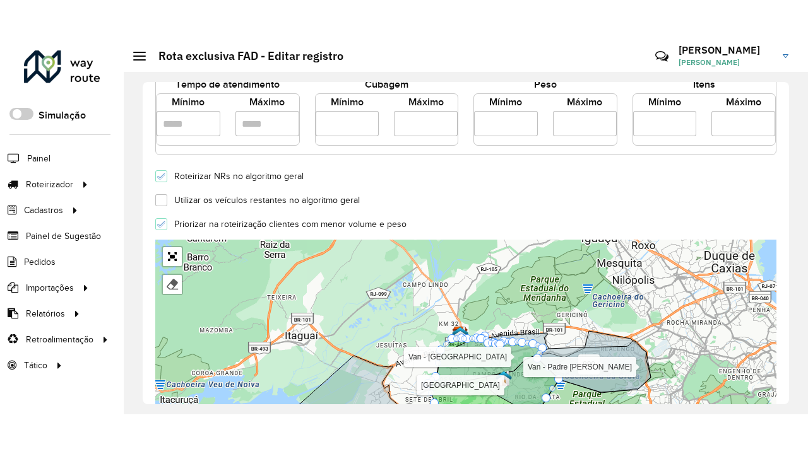
scroll to position [315, 0]
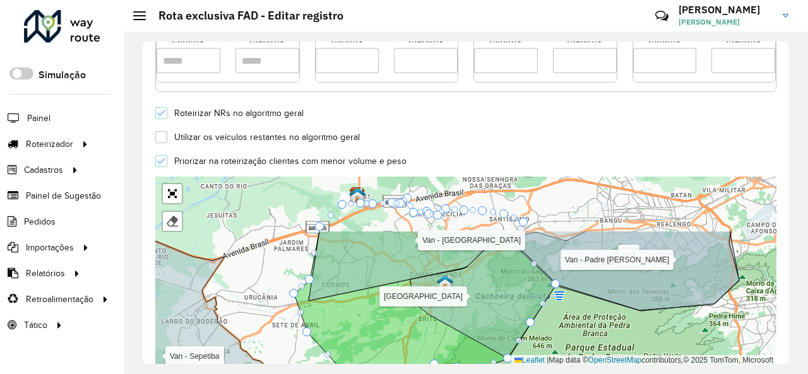
drag, startPoint x: 567, startPoint y: 261, endPoint x: 568, endPoint y: 344, distance: 83.3
click at [568, 344] on div "800 Van - Padre Miguel Van - Campo Grande Van - Sepetiba Van - Campo Grande Cen…" at bounding box center [465, 271] width 621 height 189
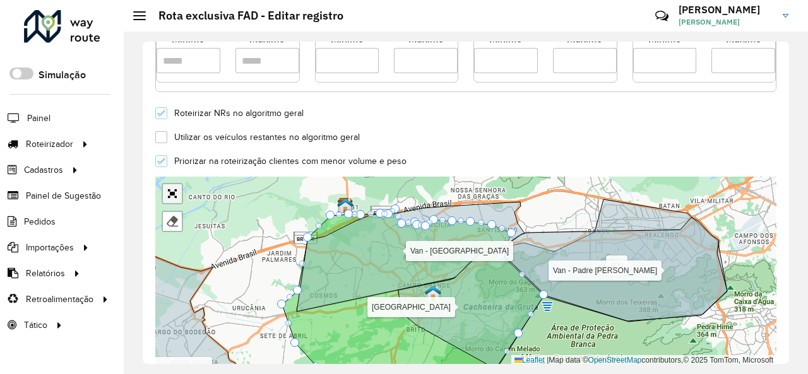
click at [172, 194] on link "Abrir mapa em tela cheia" at bounding box center [172, 193] width 19 height 19
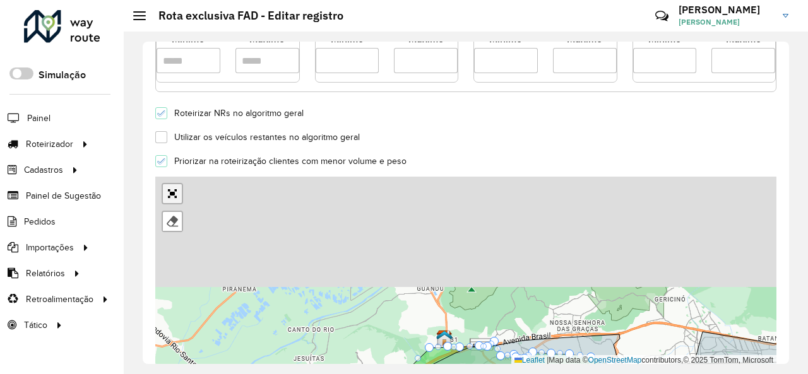
scroll to position [213, 0]
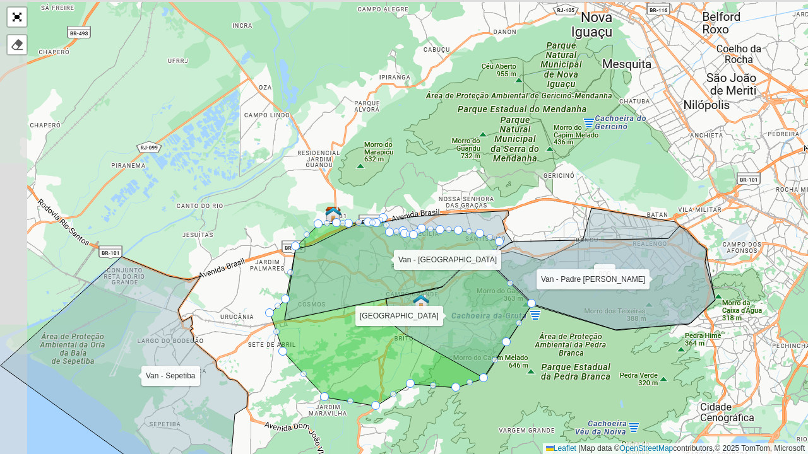
drag, startPoint x: 524, startPoint y: 351, endPoint x: 548, endPoint y: 382, distance: 40.0
click at [548, 373] on div "800 Van - Padre Miguel Van - Campo Grande Van - Sepetiba Van - Campo Grande Cen…" at bounding box center [404, 227] width 808 height 454
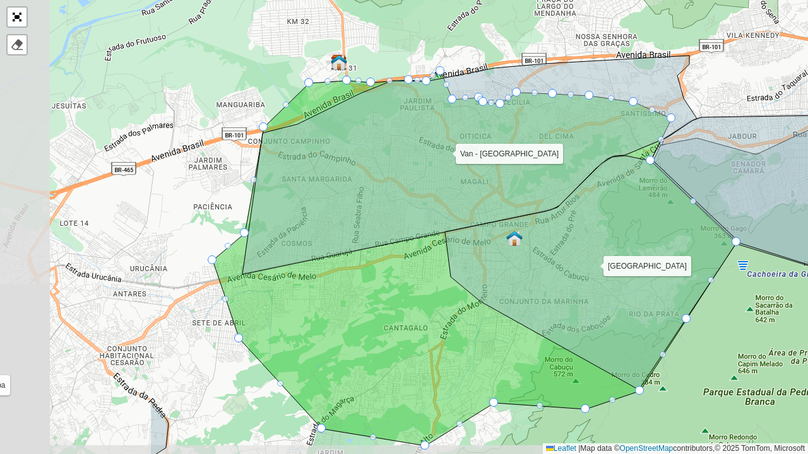
drag, startPoint x: 152, startPoint y: 206, endPoint x: 384, endPoint y: 166, distance: 234.9
click at [384, 166] on icon at bounding box center [469, 165] width 454 height 219
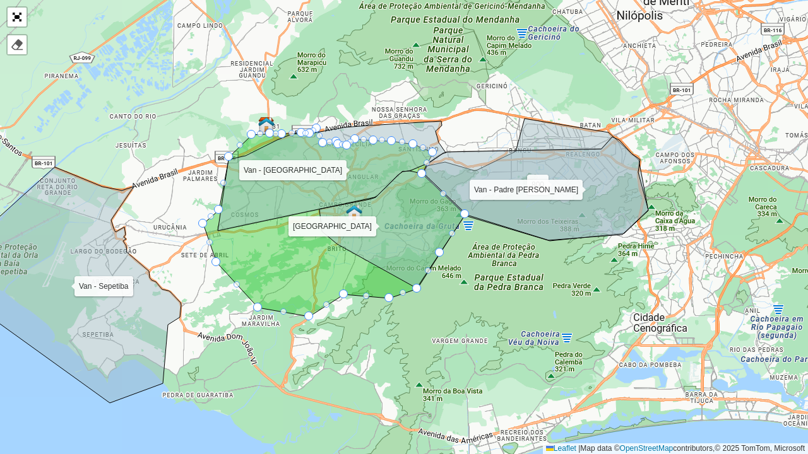
drag, startPoint x: 534, startPoint y: 327, endPoint x: 457, endPoint y: 338, distance: 77.7
click at [457, 338] on div "800 Van - Padre Miguel Van - Campo Grande Van - Sepetiba Van - Campo Grande Cen…" at bounding box center [404, 227] width 808 height 454
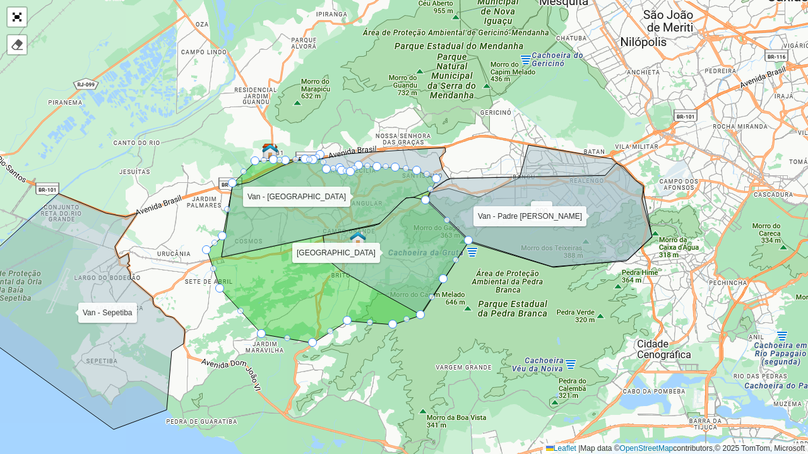
drag, startPoint x: 500, startPoint y: 327, endPoint x: 505, endPoint y: 349, distance: 23.3
click at [505, 349] on div "800 Van - Padre Miguel Van - Campo Grande Van - Sepetiba Van - Campo Grande Cen…" at bounding box center [404, 227] width 808 height 454
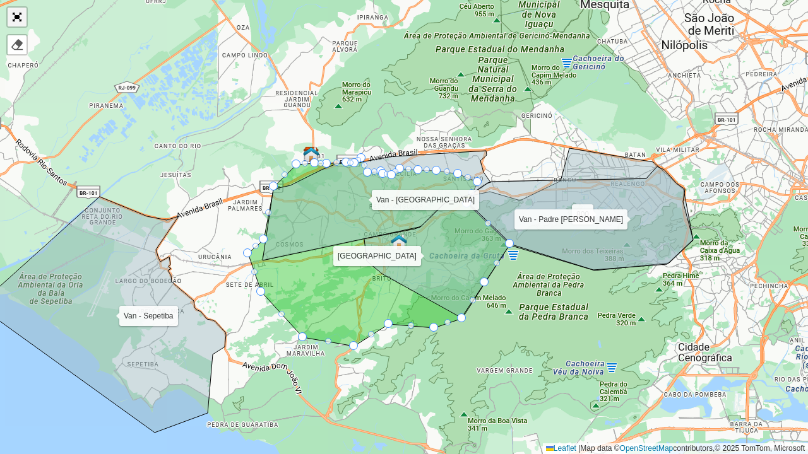
click at [22, 21] on link "Abrir mapa em tela cheia" at bounding box center [17, 17] width 19 height 19
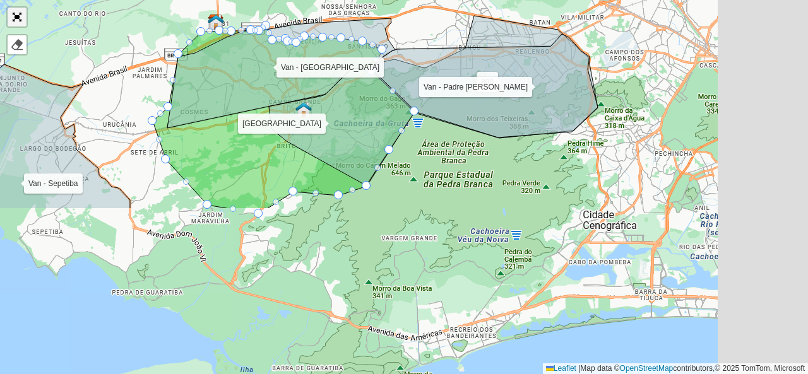
scroll to position [491, 0]
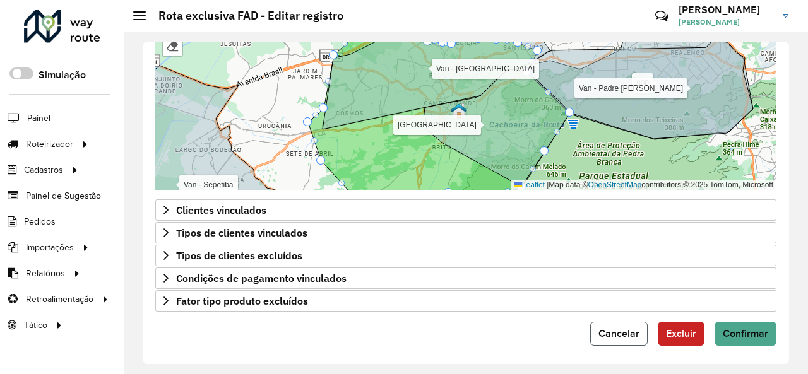
click at [633, 328] on span "Cancelar" at bounding box center [618, 333] width 41 height 11
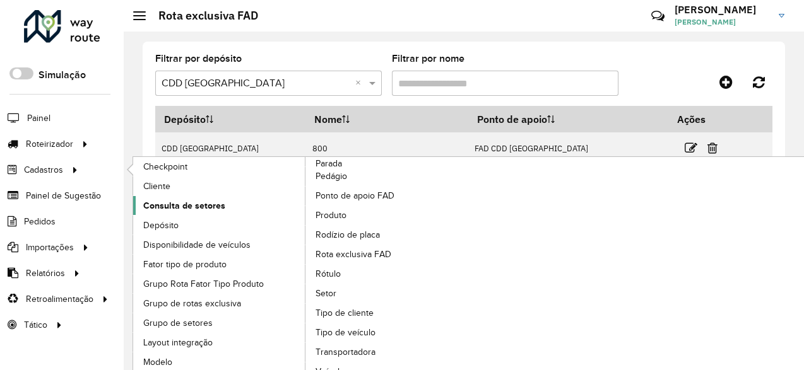
scroll to position [40, 0]
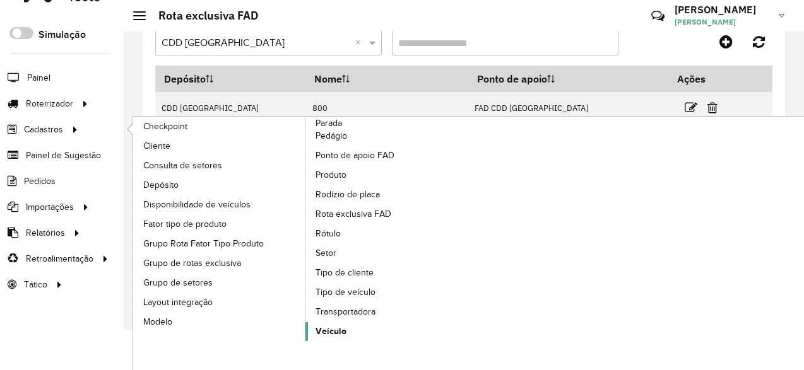
click at [357, 324] on link "Veículo" at bounding box center [391, 331] width 173 height 19
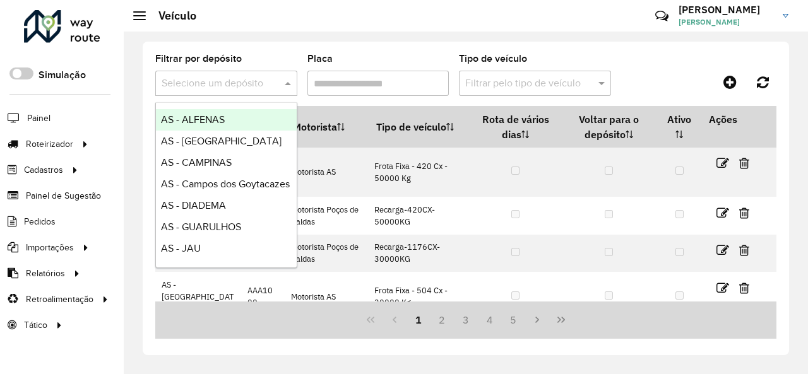
click at [289, 81] on span at bounding box center [289, 83] width 16 height 15
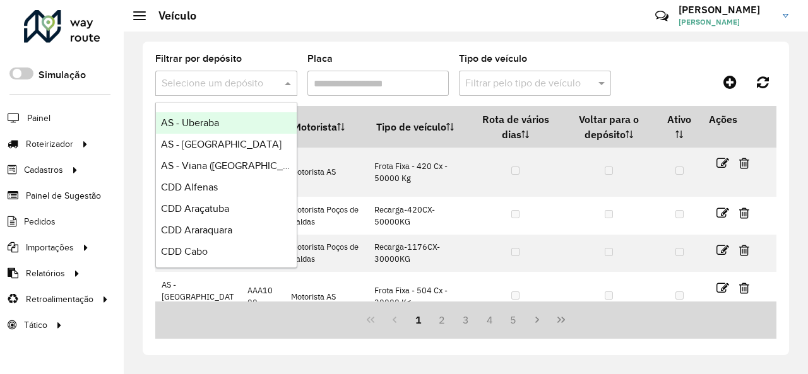
scroll to position [252, 0]
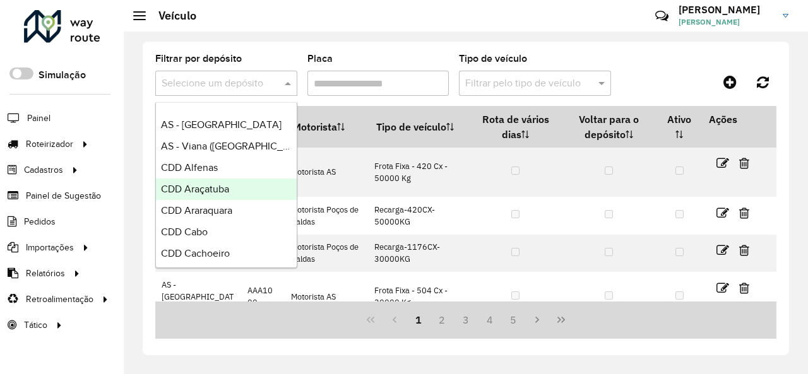
click at [220, 191] on span "CDD Araçatuba" at bounding box center [195, 189] width 68 height 11
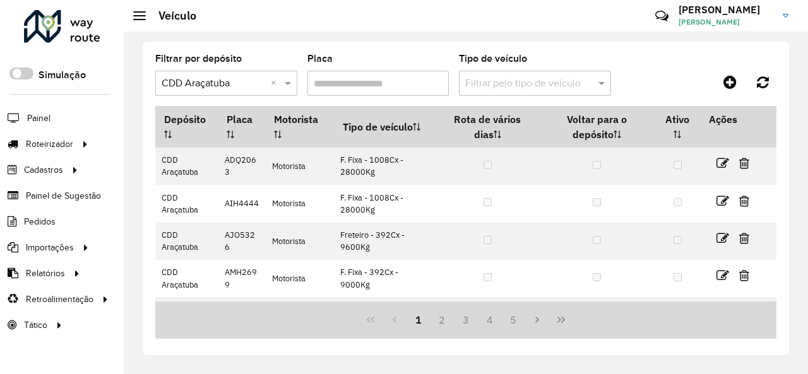
click at [390, 83] on input "Placa" at bounding box center [378, 83] width 142 height 25
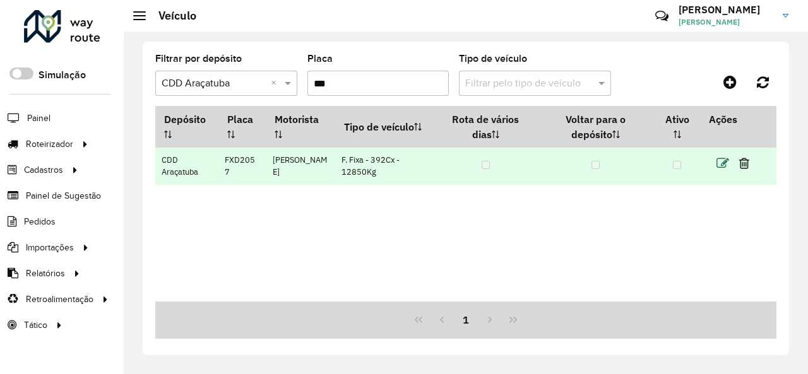
type input "***"
click at [721, 165] on icon at bounding box center [722, 163] width 13 height 13
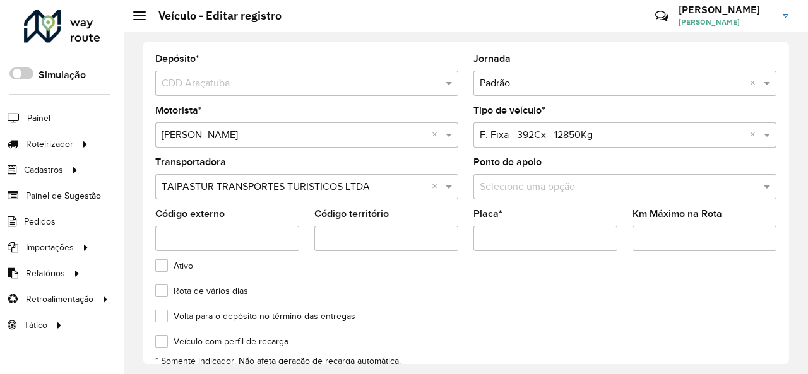
scroll to position [145, 0]
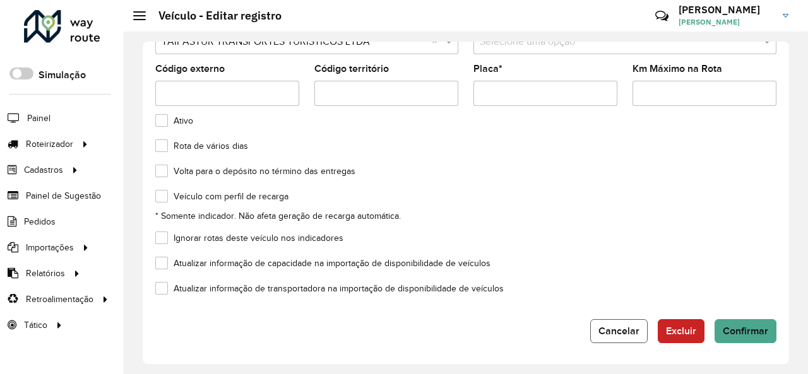
click at [612, 332] on span "Cancelar" at bounding box center [618, 331] width 41 height 11
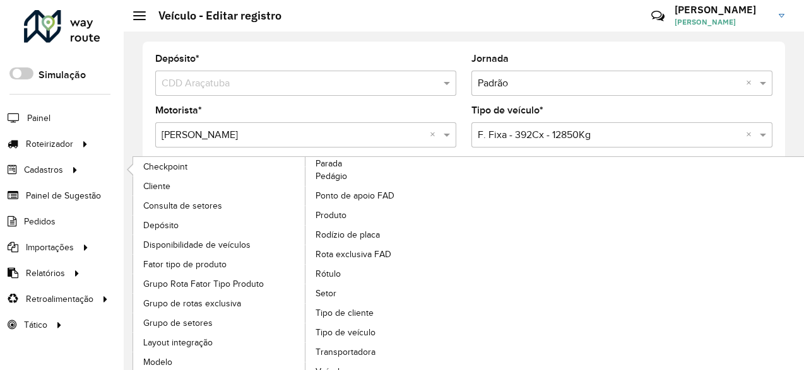
scroll to position [40, 0]
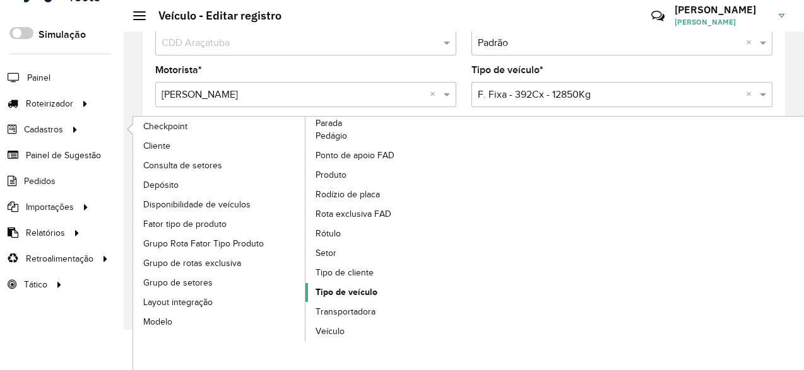
click at [344, 287] on span "Tipo de veículo" at bounding box center [346, 292] width 62 height 13
